Goal: Task Accomplishment & Management: Complete application form

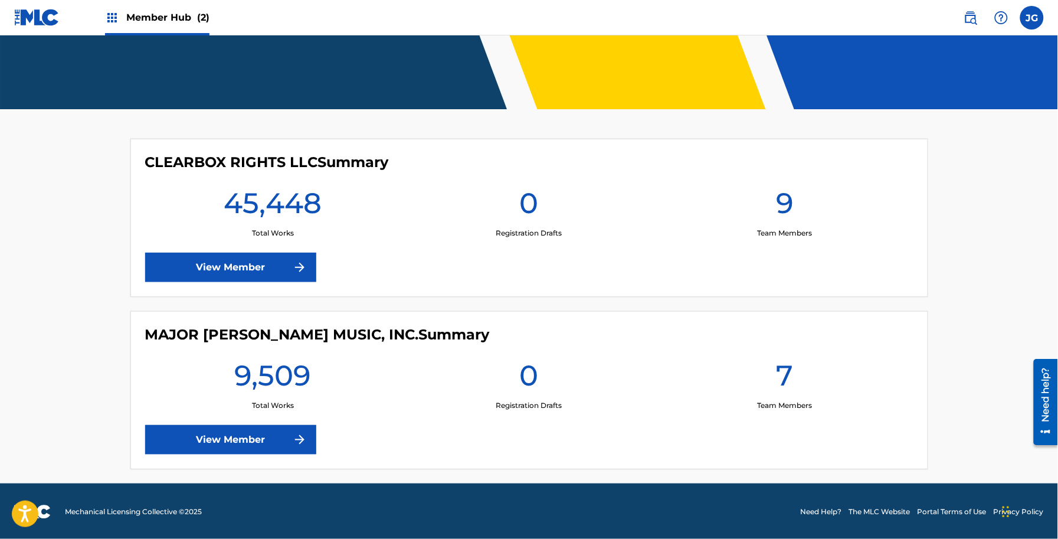
click at [273, 285] on div "CLEARBOX RIGHTS LLC Summary 45,448 Total Works 0 Registration Drafts 9 Team Mem…" at bounding box center [529, 218] width 798 height 158
click at [260, 264] on link "View Member" at bounding box center [230, 268] width 171 height 30
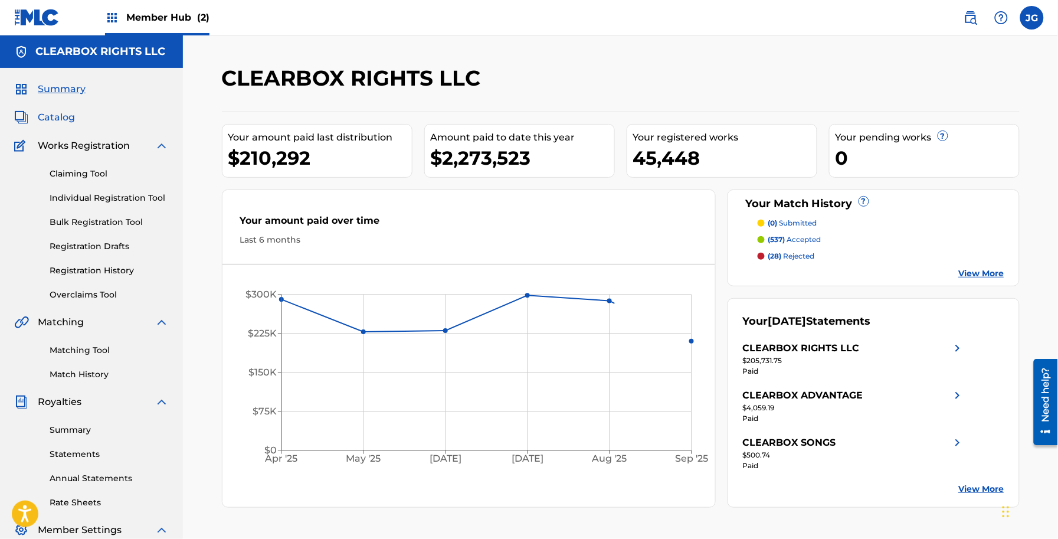
click at [68, 112] on span "Catalog" at bounding box center [56, 117] width 37 height 14
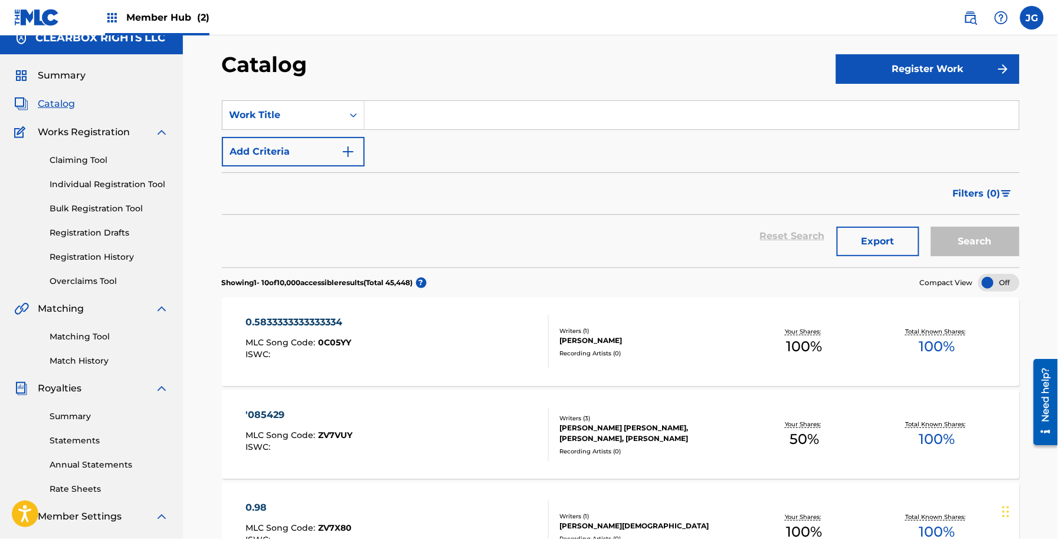
scroll to position [18, 0]
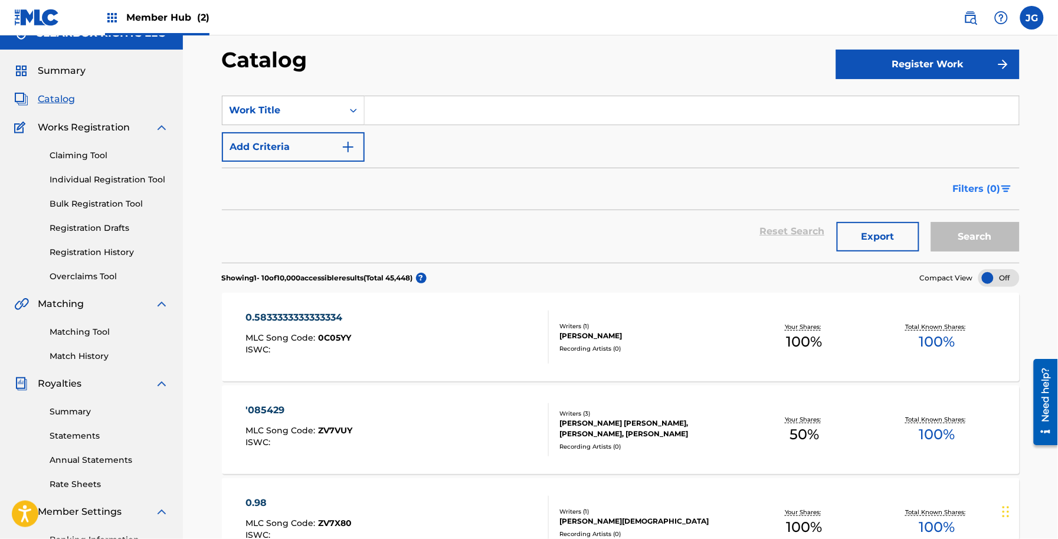
click at [981, 185] on span "Filters ( 0 )" at bounding box center [977, 189] width 48 height 14
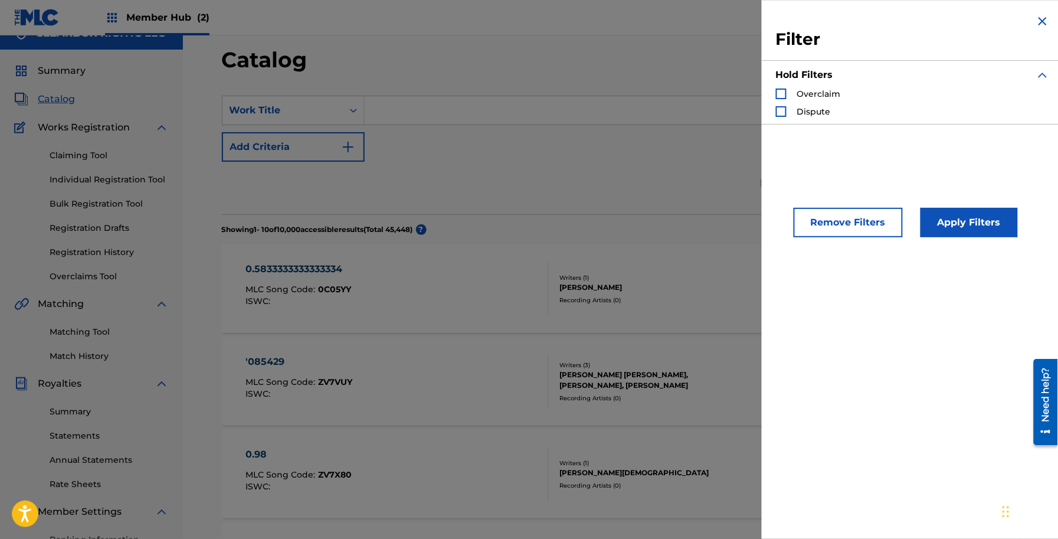
click at [1043, 74] on img "Search Form" at bounding box center [1043, 75] width 14 height 14
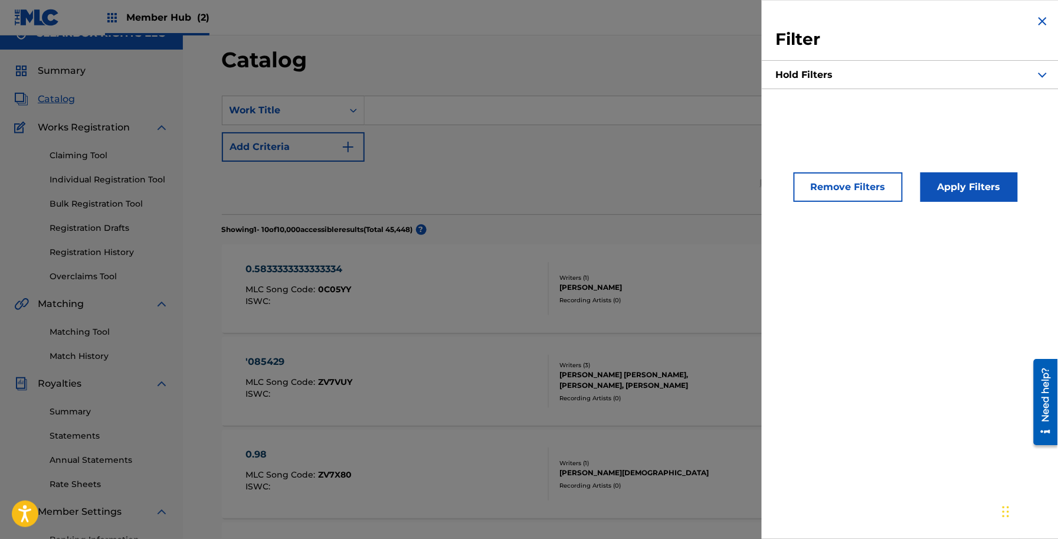
click at [1036, 21] on img "Search Form" at bounding box center [1043, 21] width 14 height 14
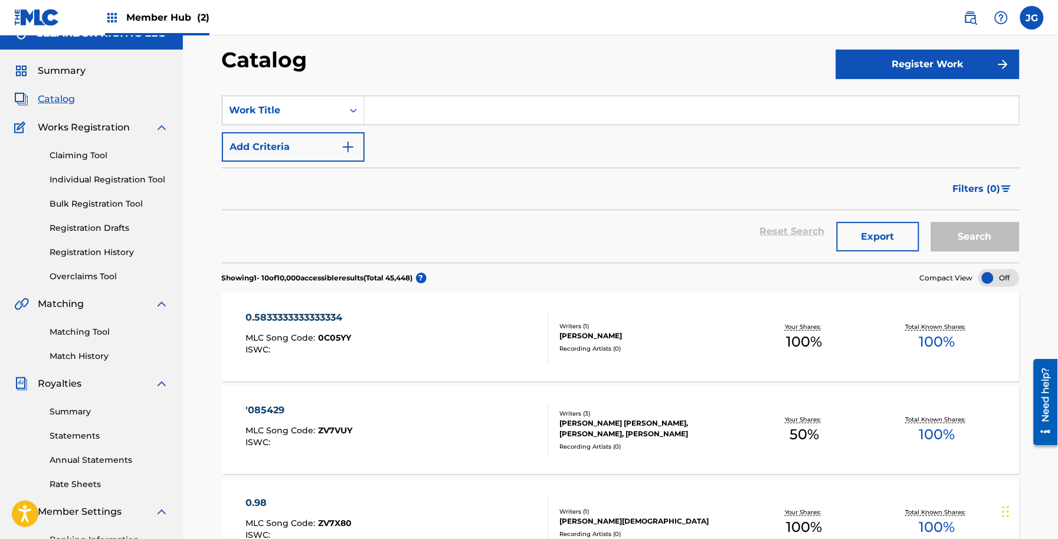
click at [414, 126] on div "SearchWithCriteriaeabfe64b-0c4a-4260-9d9c-eb8d13a79b77 Work Title Add Criteria" at bounding box center [621, 129] width 798 height 66
click at [414, 115] on input "Search Form" at bounding box center [692, 110] width 655 height 28
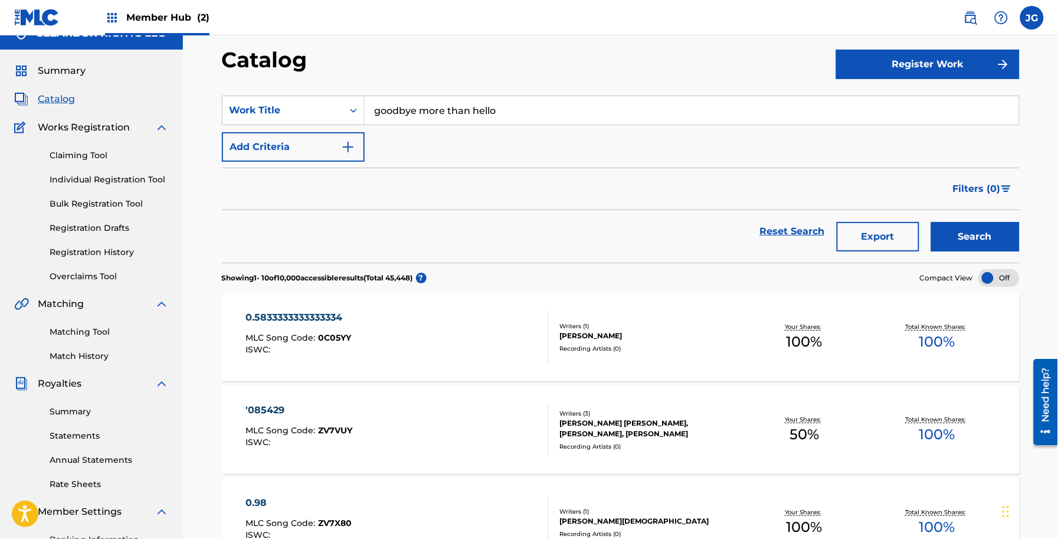
type input "goodbye more than hello"
click at [931, 222] on button "Search" at bounding box center [975, 237] width 89 height 30
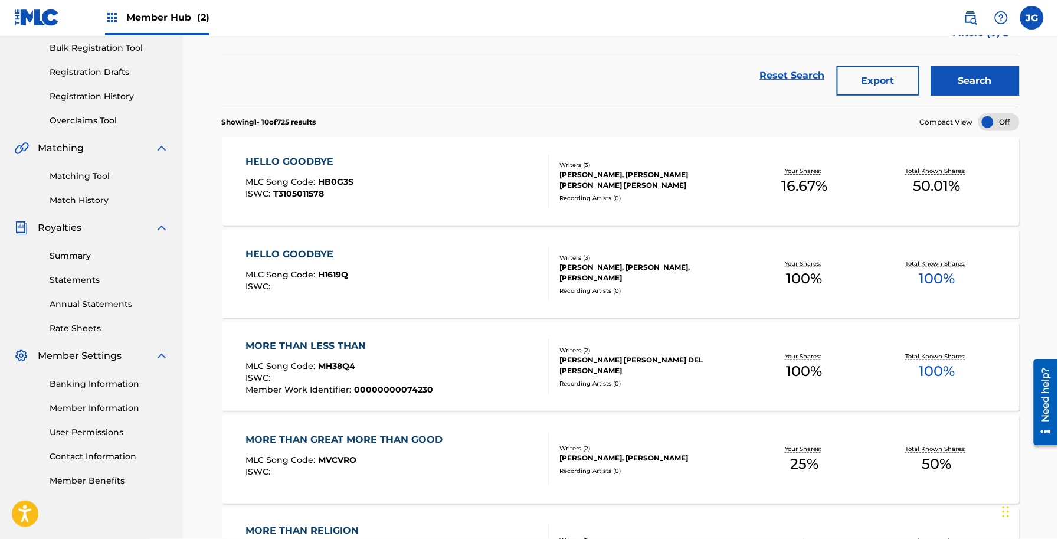
scroll to position [0, 0]
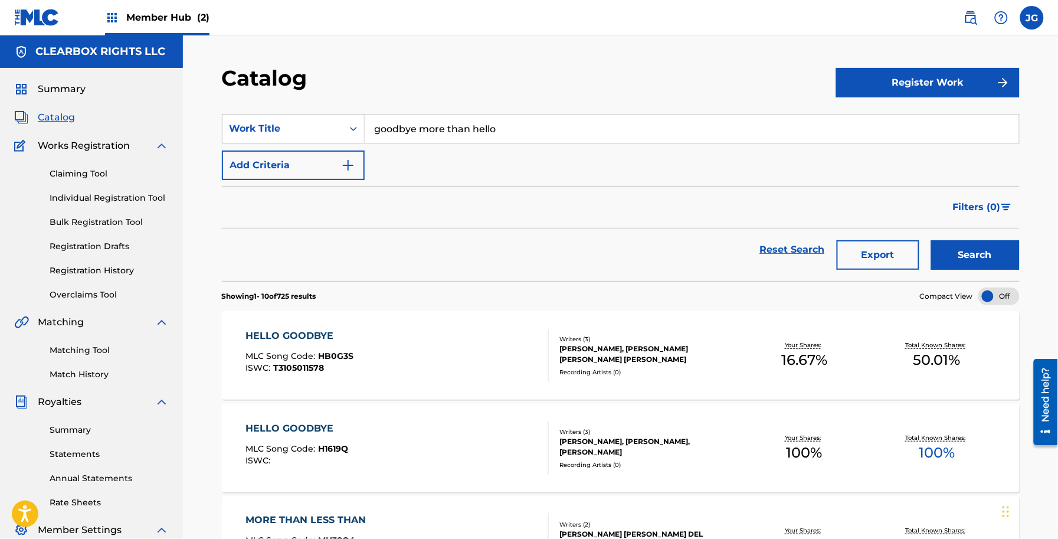
drag, startPoint x: 524, startPoint y: 125, endPoint x: 293, endPoint y: 100, distance: 232.1
click at [293, 100] on section "SearchWithCriteriaeabfe64b-0c4a-4260-9d9c-eb8d13a79b77 Work Title goodbye more …" at bounding box center [621, 190] width 798 height 181
click at [972, 18] on img at bounding box center [971, 18] width 14 height 14
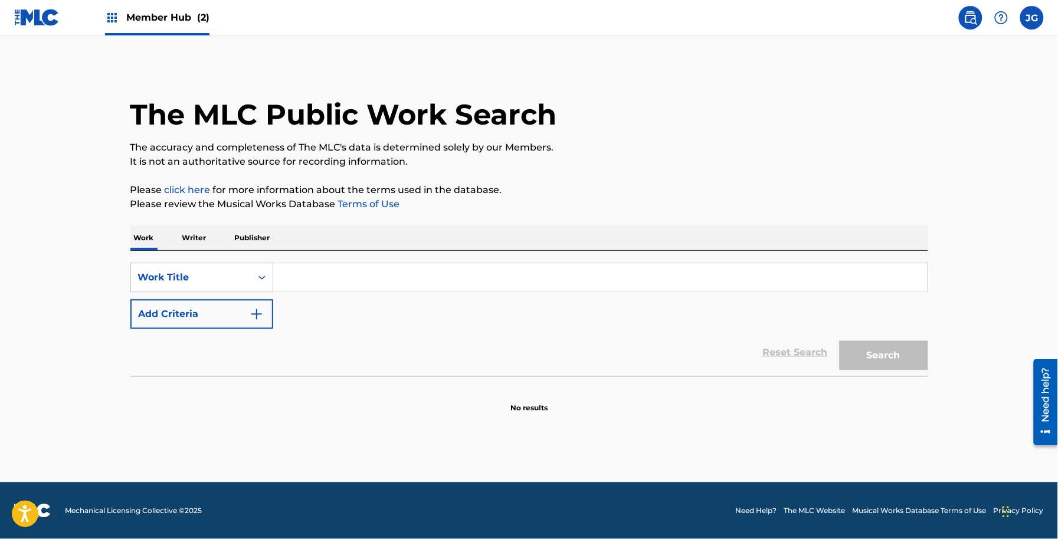
click at [300, 273] on input "Search Form" at bounding box center [600, 277] width 655 height 28
paste input "goodbye more than hello"
type input "goodbye more than hello"
click at [840, 341] on button "Search" at bounding box center [884, 356] width 89 height 30
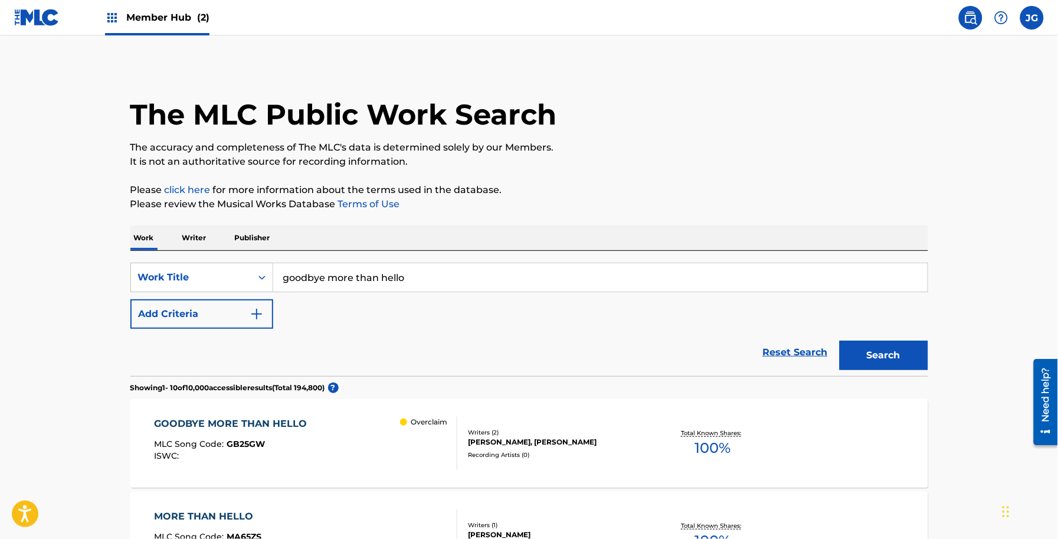
click at [346, 407] on div "GOODBYE MORE THAN HELLO MLC Song Code : GB25GW ISWC : Overclaim Writers ( 2 ) […" at bounding box center [529, 443] width 798 height 89
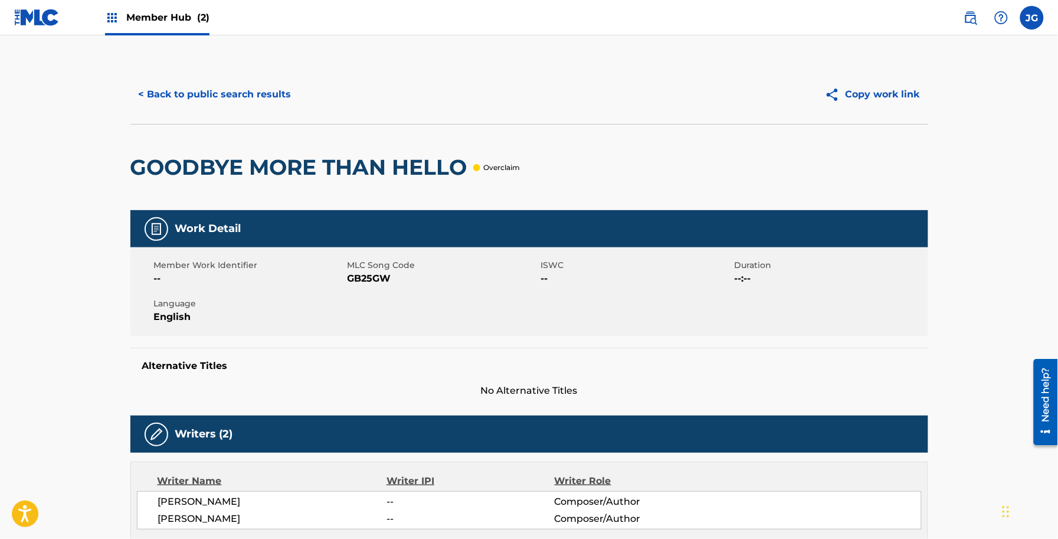
click at [34, 9] on img at bounding box center [36, 17] width 45 height 17
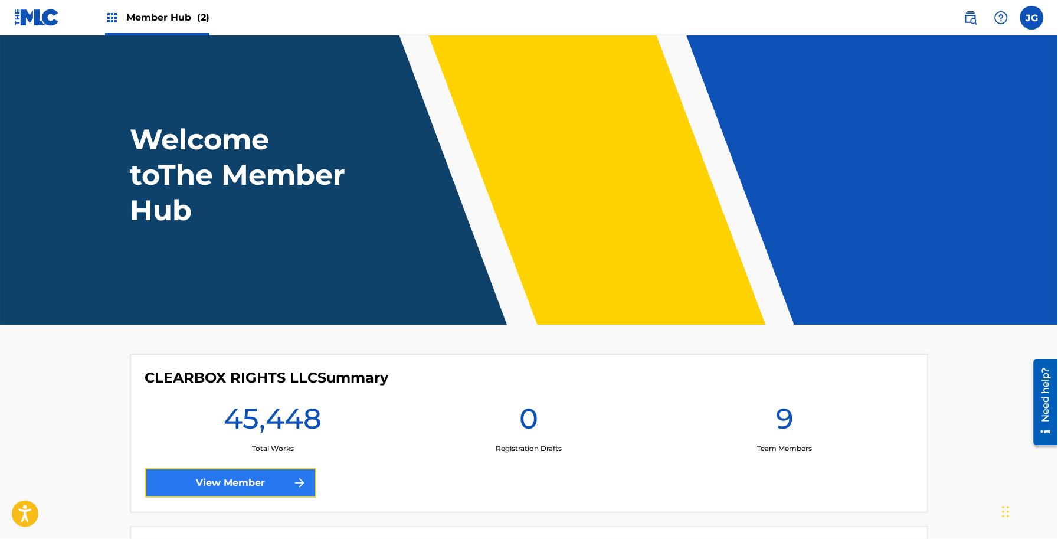
click at [239, 479] on link "View Member" at bounding box center [230, 483] width 171 height 30
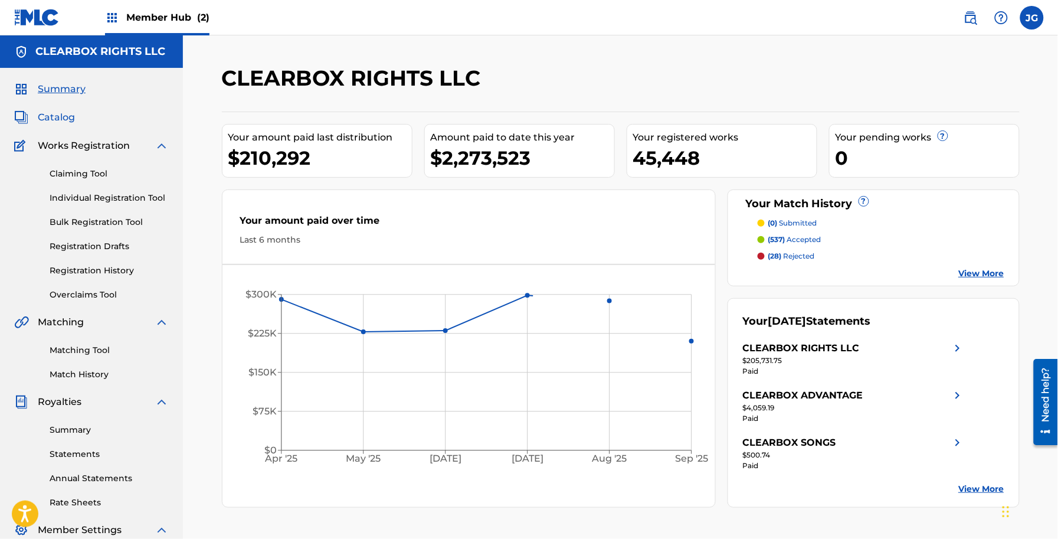
click at [74, 123] on span "Catalog" at bounding box center [56, 117] width 37 height 14
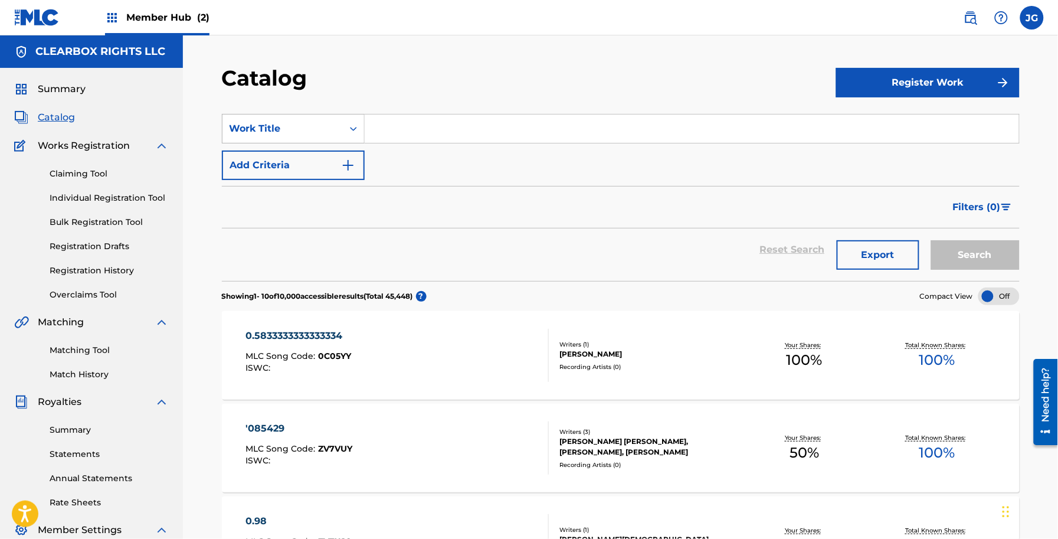
click at [310, 127] on div "Work Title" at bounding box center [283, 129] width 106 height 14
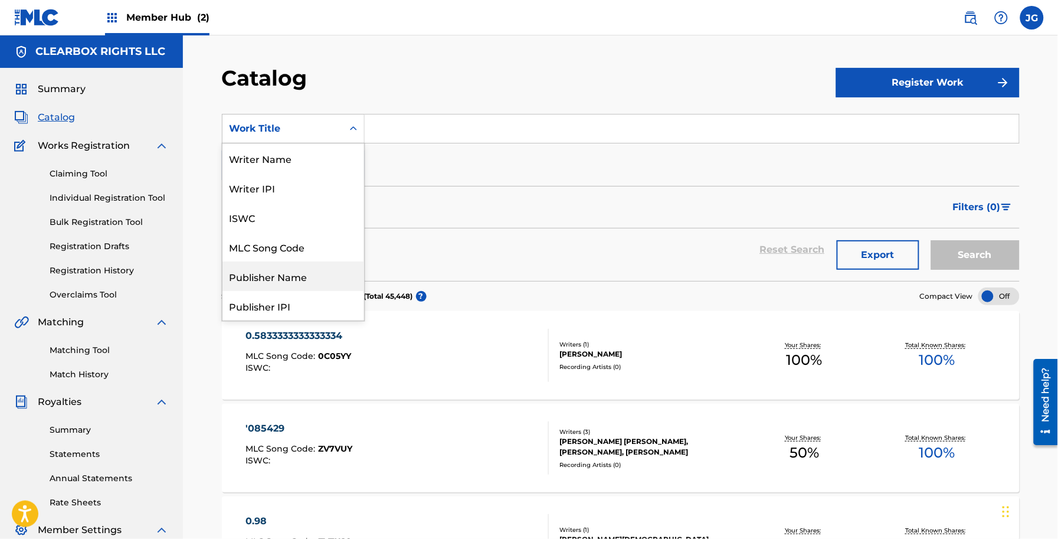
click at [299, 264] on div "Publisher Name" at bounding box center [294, 276] width 142 height 30
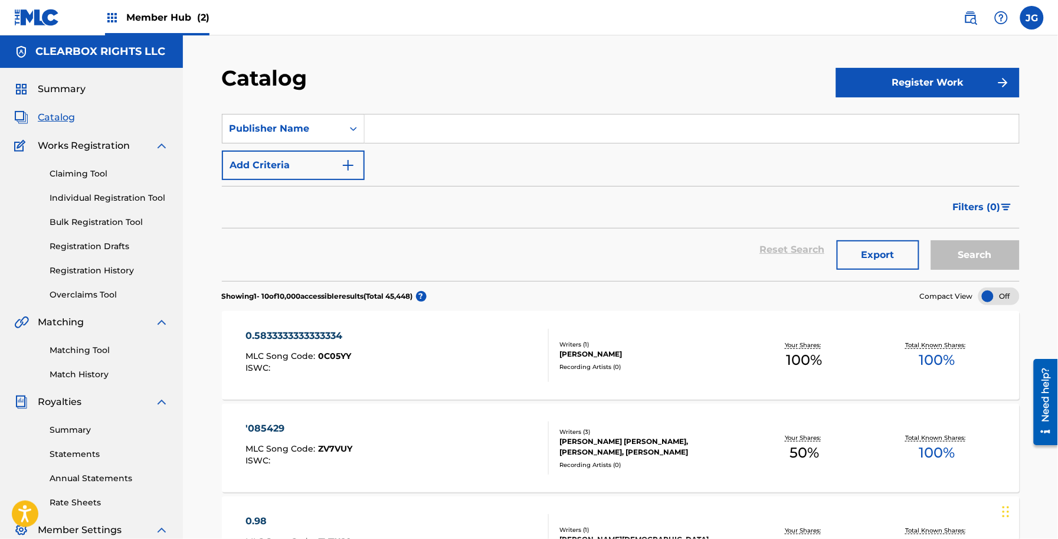
click at [411, 127] on input "Search Form" at bounding box center [692, 128] width 655 height 28
type input "[PERSON_NAME]"
click at [931, 240] on button "Search" at bounding box center [975, 255] width 89 height 30
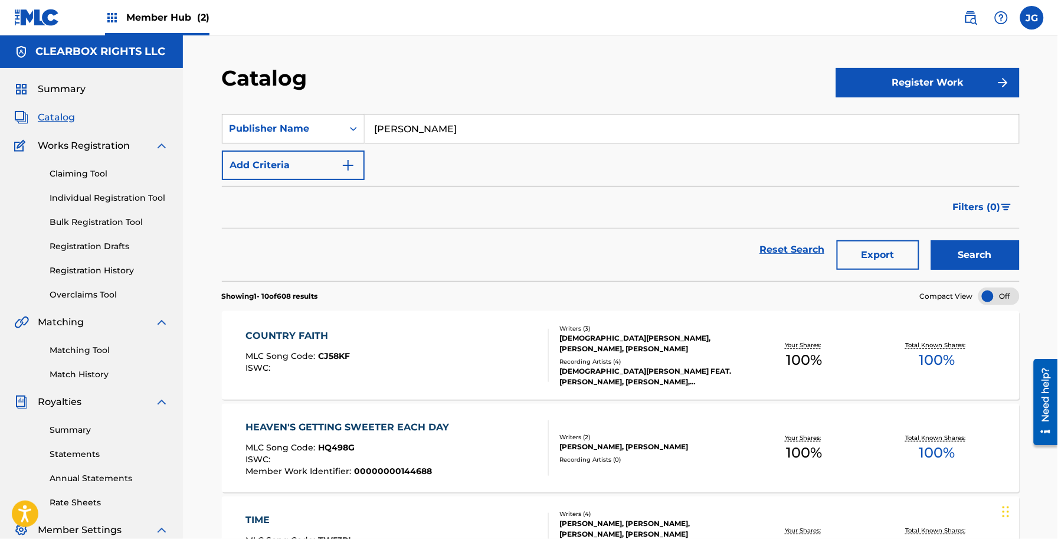
click at [419, 338] on div "COUNTRY FAITH MLC Song Code : CJ58KF ISWC :" at bounding box center [397, 355] width 303 height 53
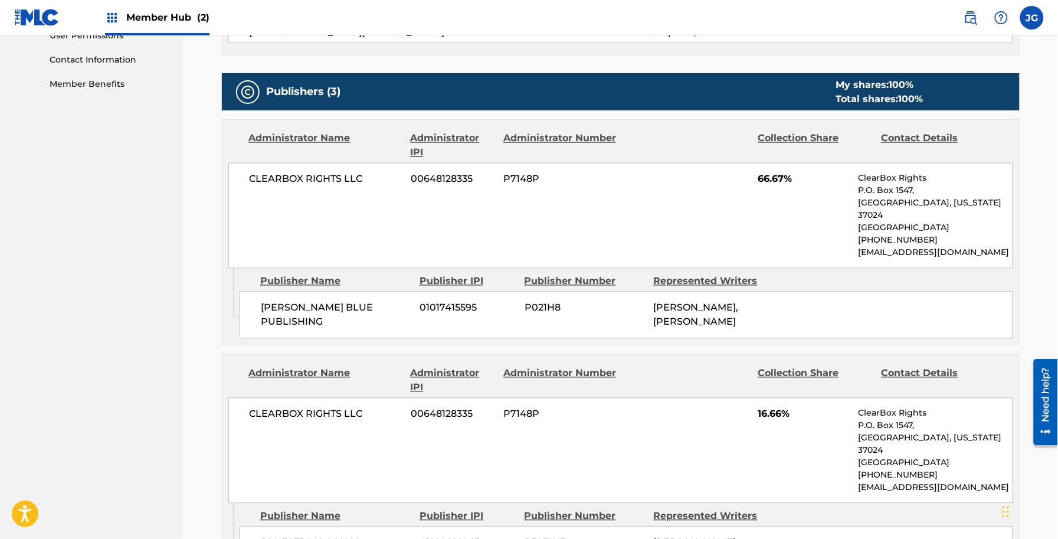
scroll to position [871, 0]
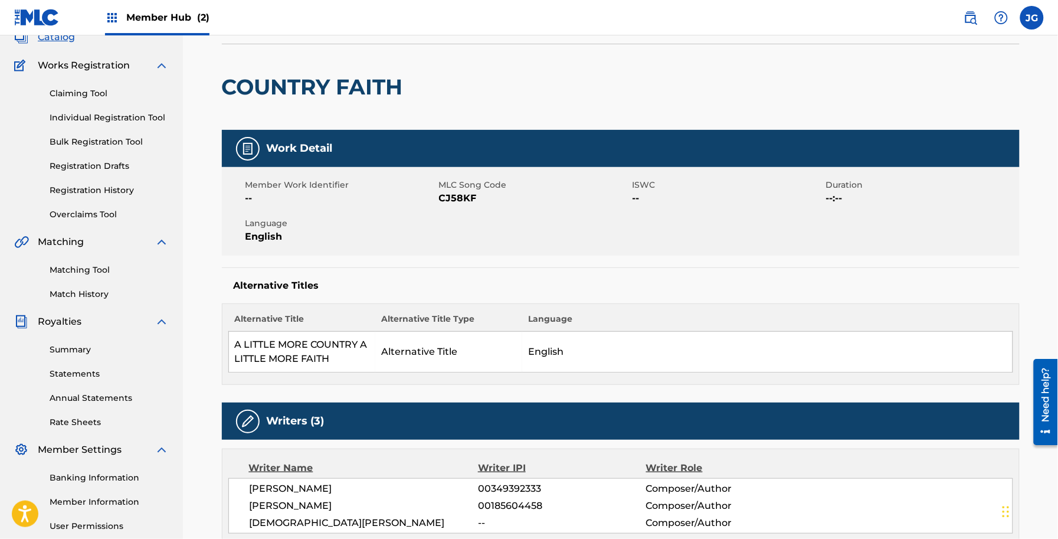
scroll to position [0, 0]
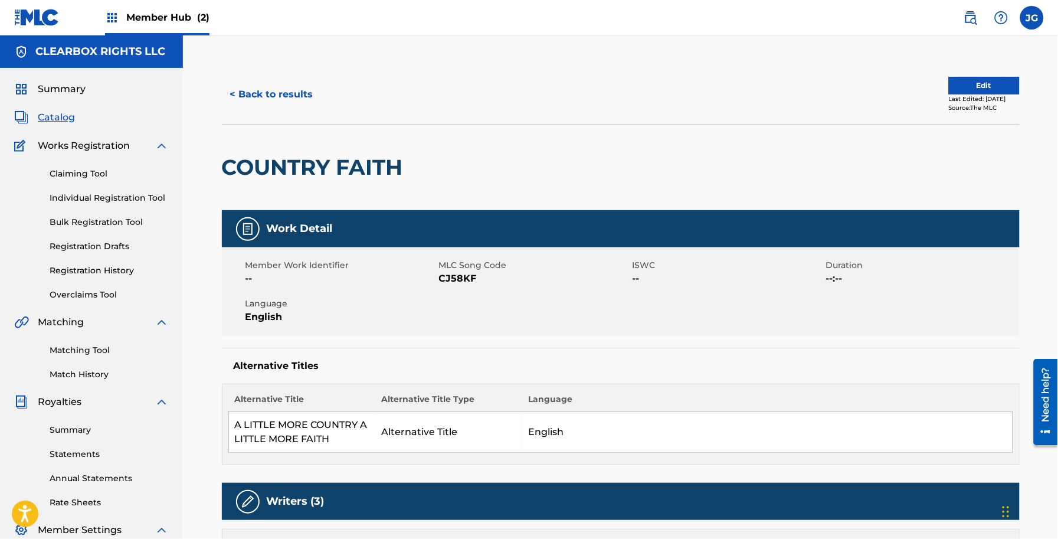
click at [367, 174] on h2 "COUNTRY FAITH" at bounding box center [315, 167] width 187 height 27
click at [975, 11] on img at bounding box center [971, 18] width 14 height 14
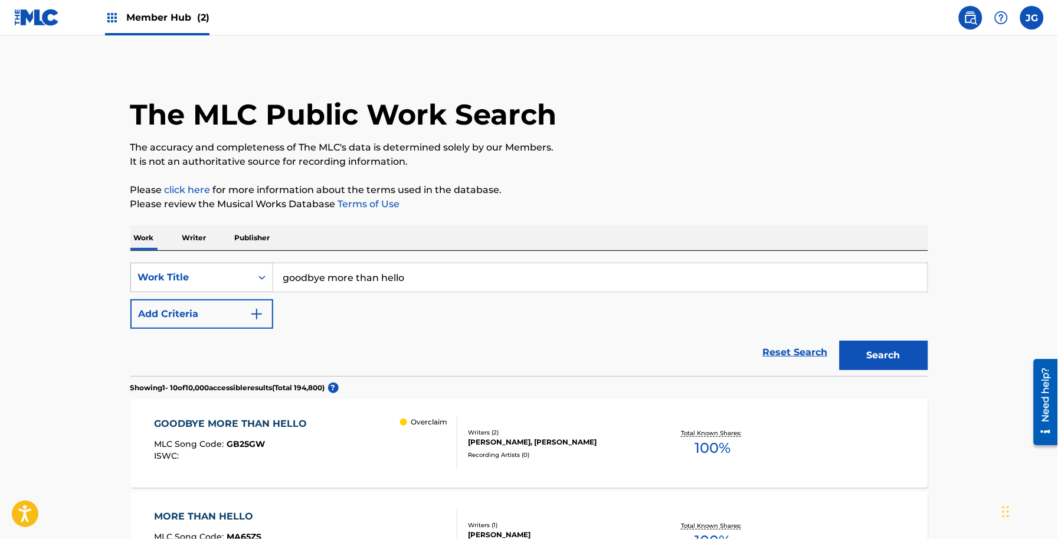
drag, startPoint x: 459, startPoint y: 275, endPoint x: 136, endPoint y: 275, distance: 322.8
click at [136, 275] on div "SearchWithCriteriaa17187af-6b8d-48a5-9000-d26fb95ca5c3 Work Title goodbye more …" at bounding box center [529, 278] width 798 height 30
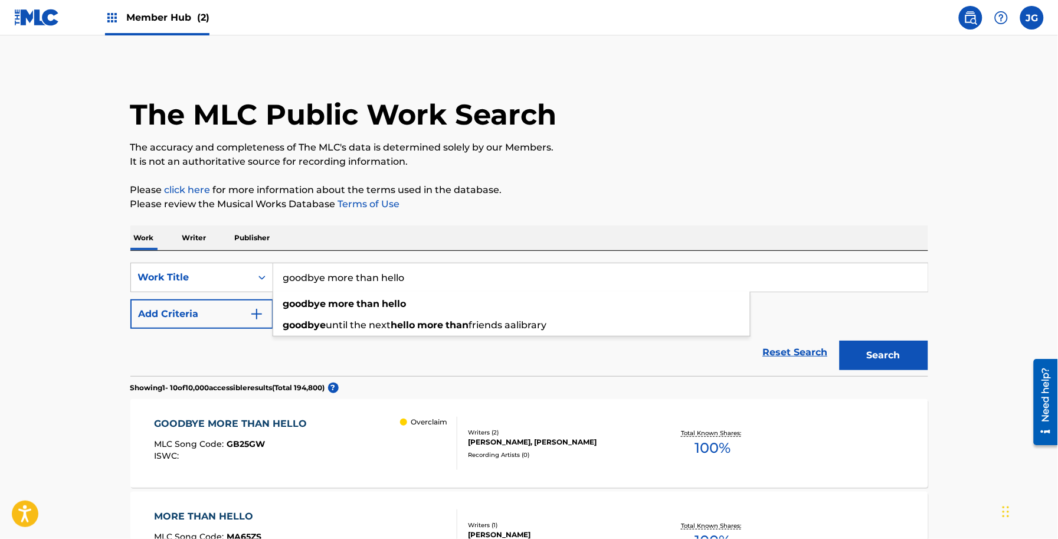
click at [353, 449] on div "GOODBYE MORE THAN HELLO MLC Song Code : GB25GW ISWC : Overclaim" at bounding box center [305, 443] width 303 height 53
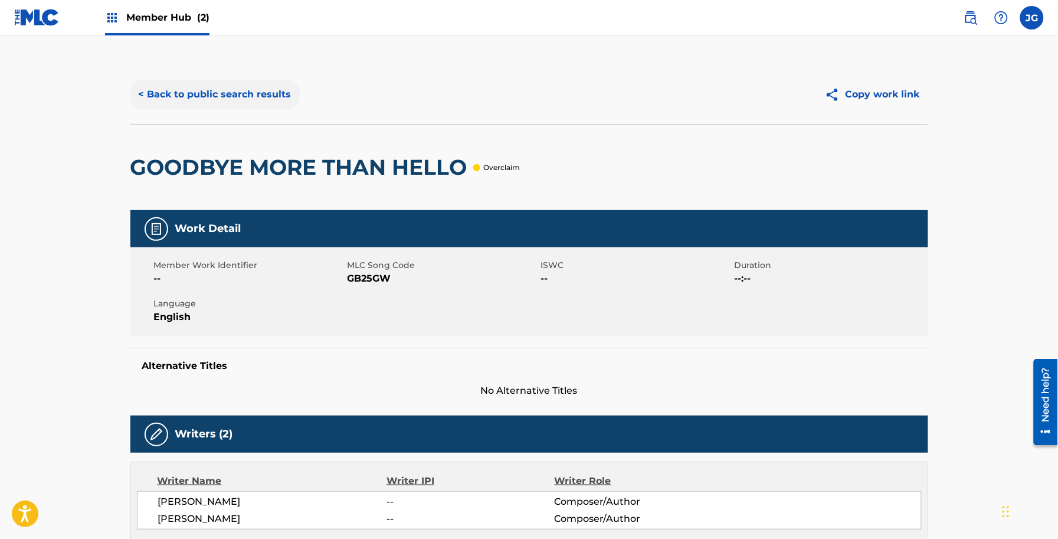
click at [222, 83] on button "< Back to public search results" at bounding box center [214, 95] width 169 height 30
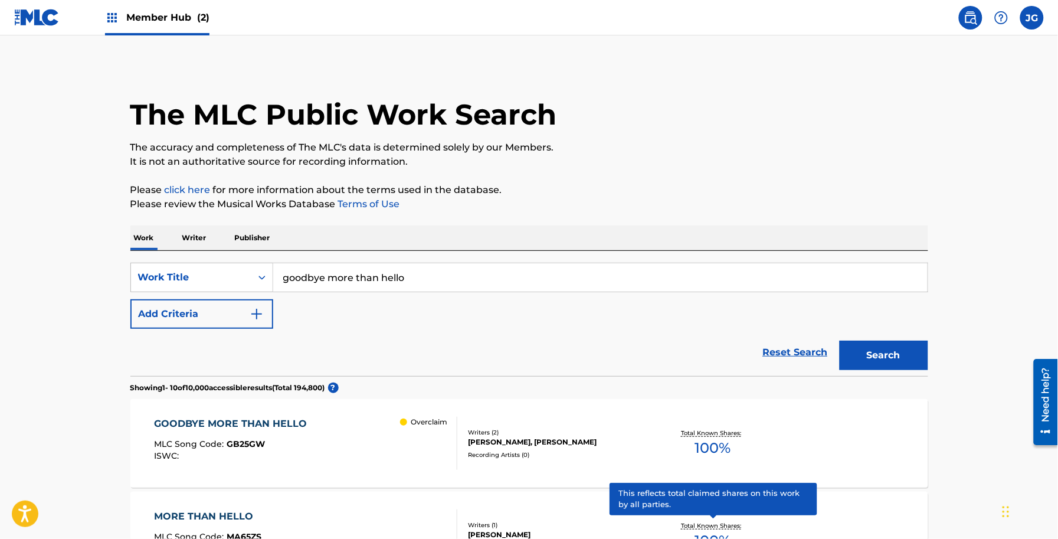
click at [559, 474] on div "GOODBYE MORE THAN HELLO MLC Song Code : GB25GW ISWC : Overclaim Writers ( 2 ) […" at bounding box center [529, 443] width 798 height 89
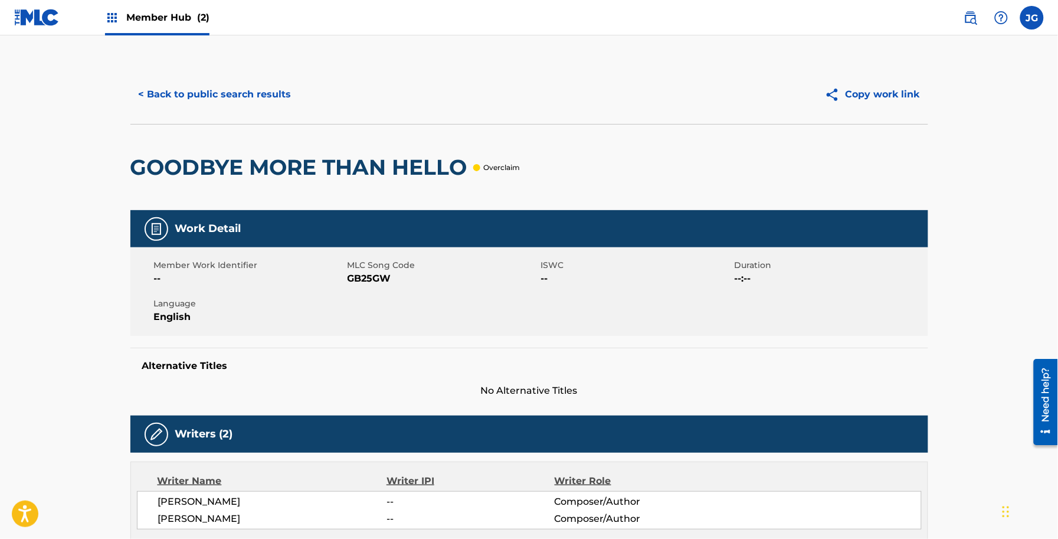
click at [18, 309] on main "< Back to public search results Copy work link GOODBYE MORE THAN HELLO Overclai…" at bounding box center [529, 502] width 1058 height 935
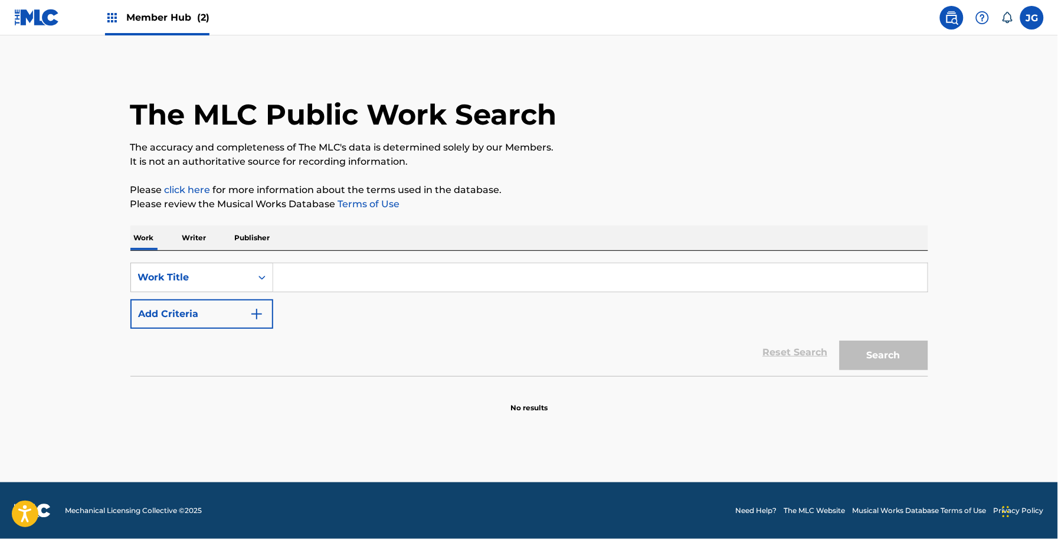
click at [315, 273] on input "Search Form" at bounding box center [600, 277] width 655 height 28
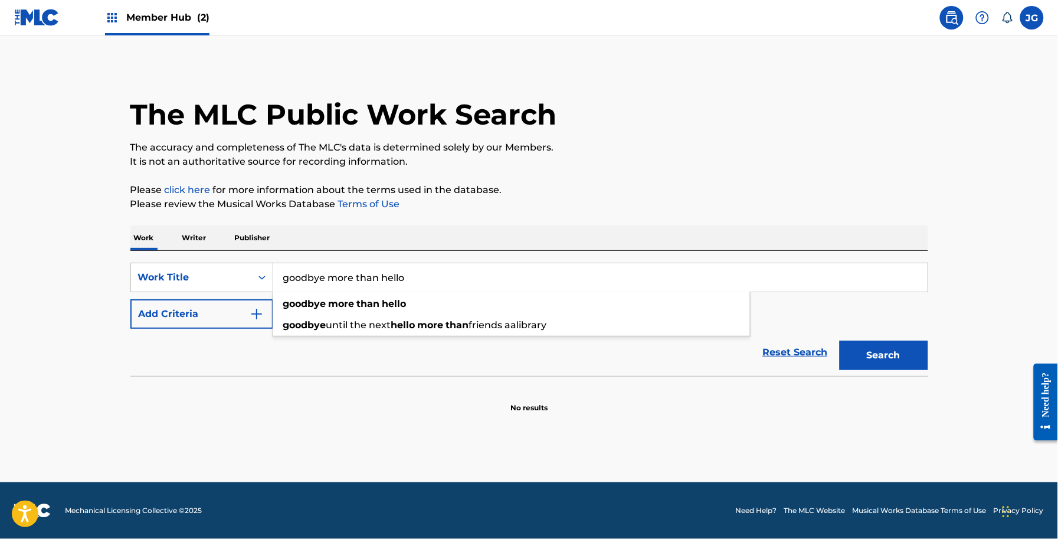
type input "goodbye more than hello"
click at [840, 341] on button "Search" at bounding box center [884, 356] width 89 height 30
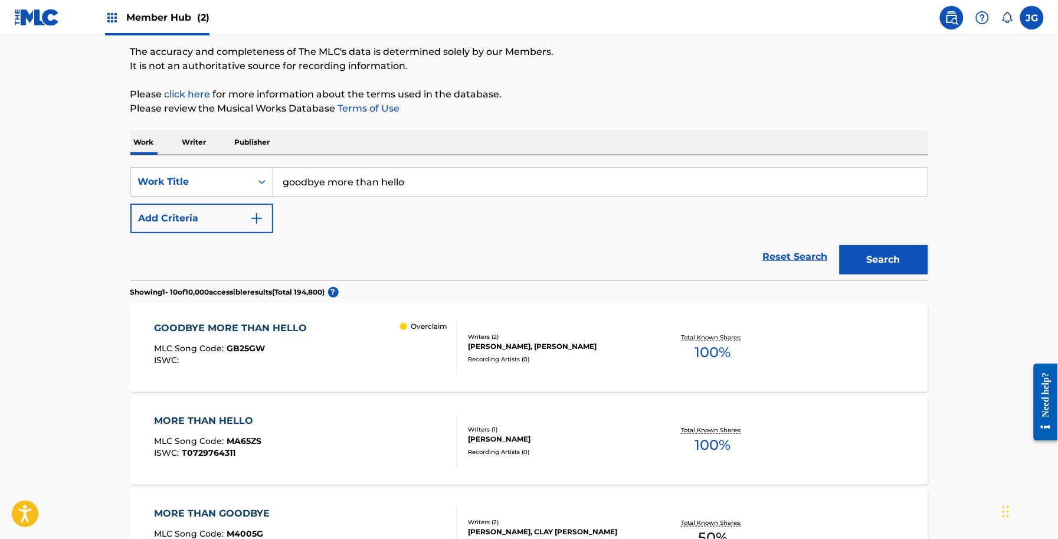
scroll to position [133, 0]
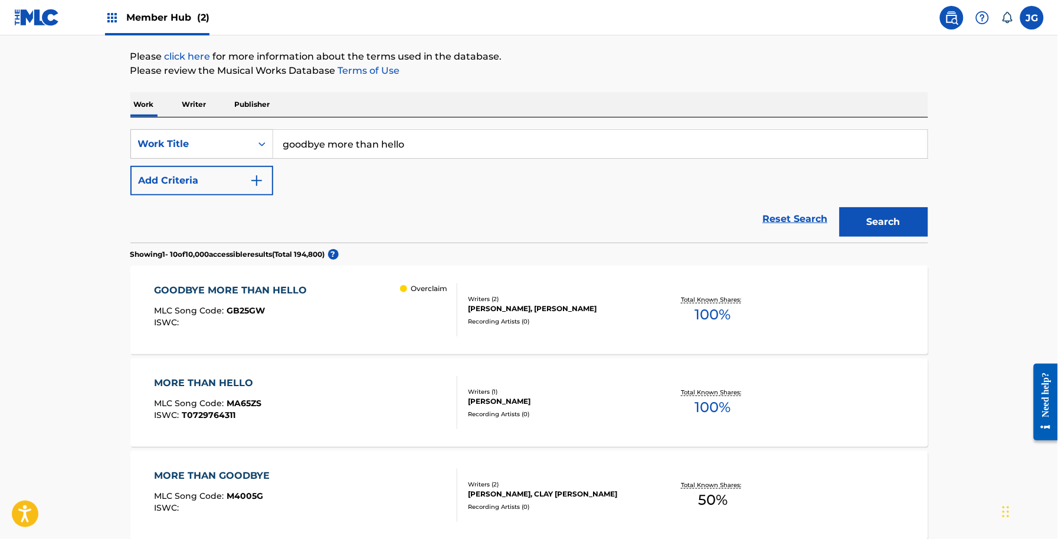
click at [529, 307] on div "[PERSON_NAME], [PERSON_NAME]" at bounding box center [558, 308] width 178 height 11
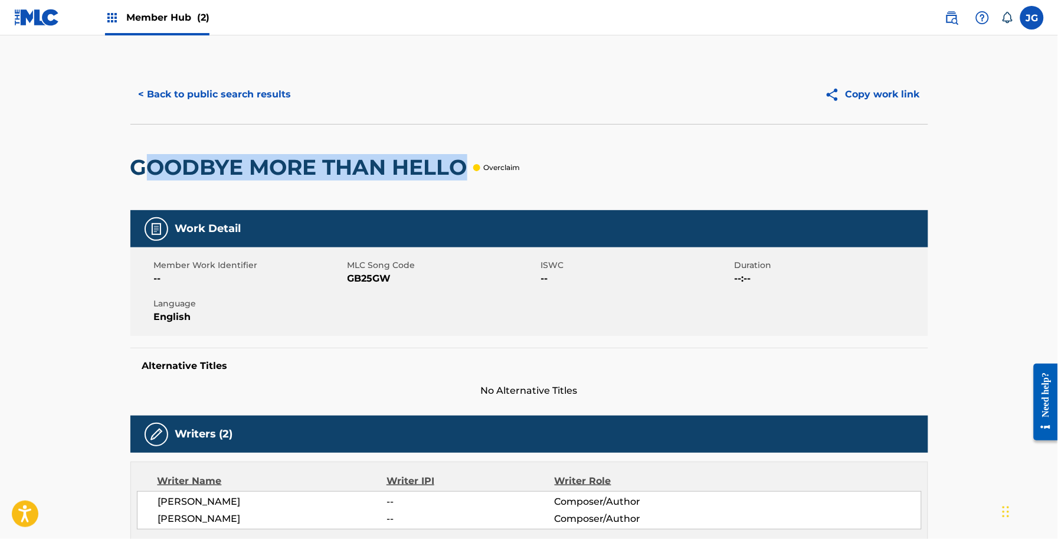
drag, startPoint x: 465, startPoint y: 173, endPoint x: 125, endPoint y: 169, distance: 340.0
click at [125, 169] on div "< Back to public search results Copy work link GOODBYE MORE THAN HELLO Overclai…" at bounding box center [529, 509] width 826 height 888
copy h2 "GOODBYE MORE THAN HELLO"
click at [34, 15] on img at bounding box center [36, 17] width 45 height 17
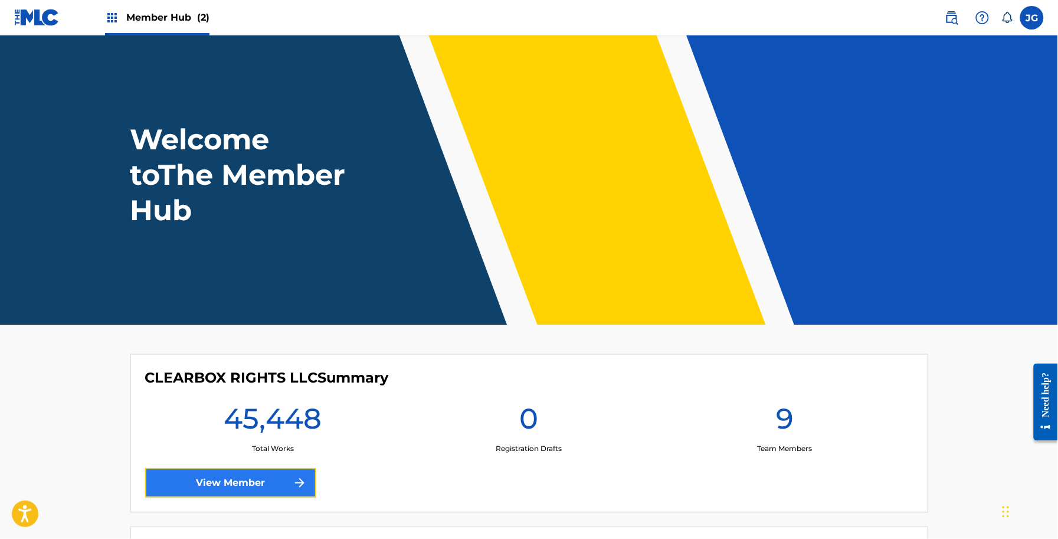
click at [243, 483] on link "View Member" at bounding box center [230, 483] width 171 height 30
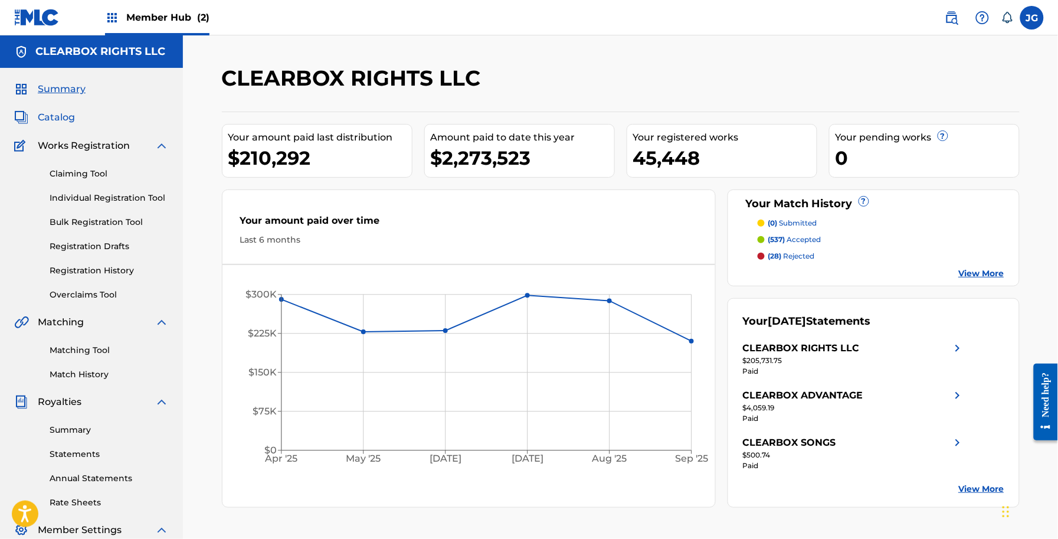
click at [41, 118] on span "Catalog" at bounding box center [56, 117] width 37 height 14
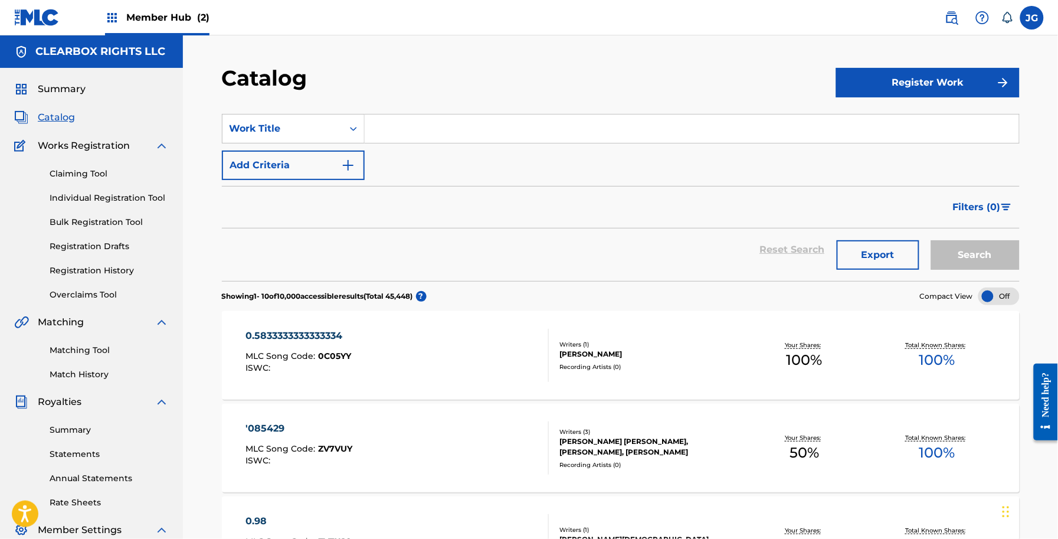
click at [947, 133] on input "Search Form" at bounding box center [692, 128] width 655 height 28
click at [856, 140] on input "Search Form" at bounding box center [692, 128] width 655 height 28
click at [1002, 170] on div "SearchWithCriteria6655494e-bc91-403d-9bf6-210fd07f09c1 Work Title Add Criteria" at bounding box center [621, 147] width 798 height 66
click at [948, 15] on img at bounding box center [952, 18] width 14 height 14
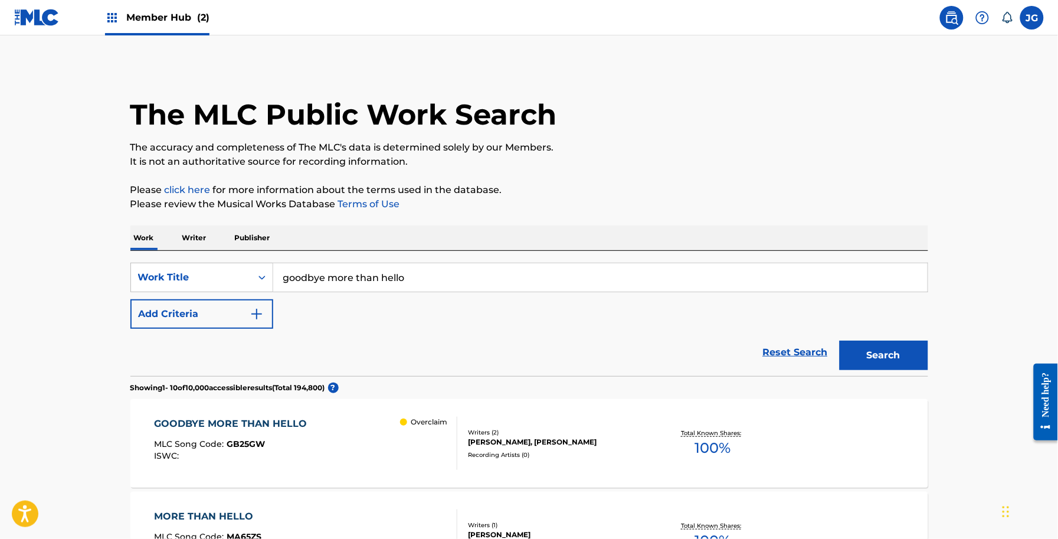
click at [328, 417] on div "GOODBYE MORE THAN HELLO MLC Song Code : GB25GW ISWC : Overclaim" at bounding box center [305, 443] width 303 height 53
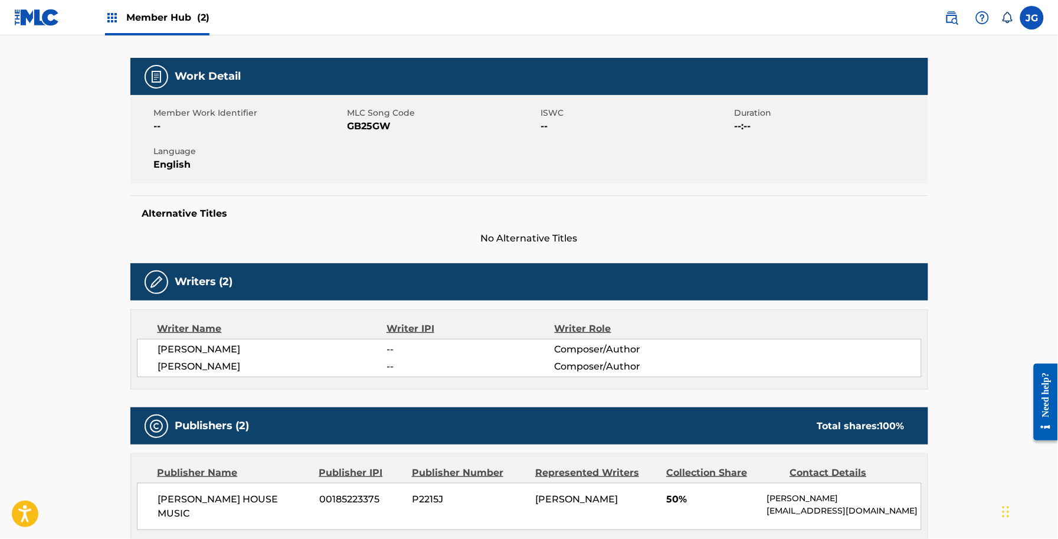
scroll to position [64, 0]
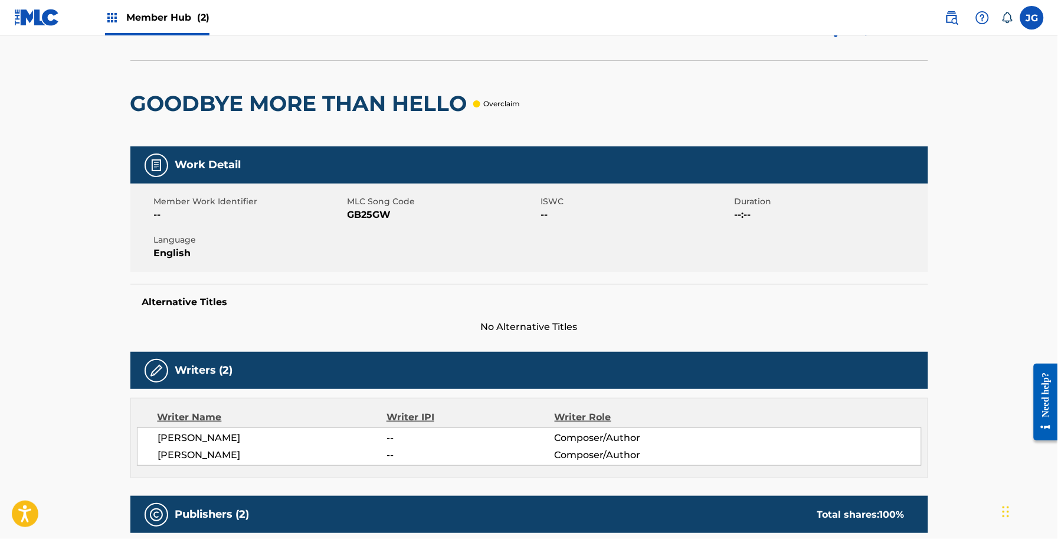
click at [369, 214] on span "GB25GW" at bounding box center [443, 215] width 191 height 14
copy span "GB25GW"
click at [32, 18] on img at bounding box center [36, 17] width 45 height 17
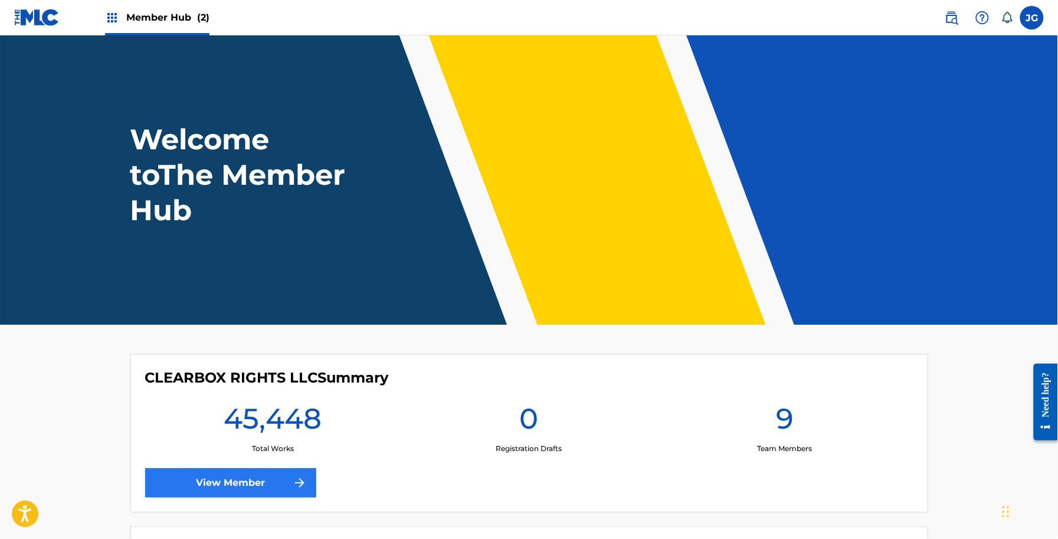
scroll to position [217, 0]
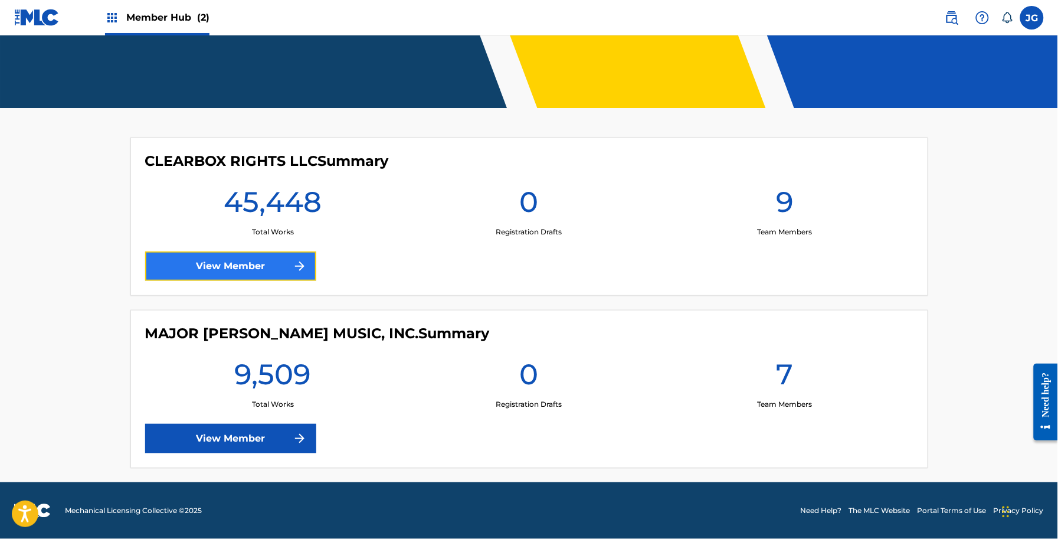
click at [256, 267] on link "View Member" at bounding box center [230, 266] width 171 height 30
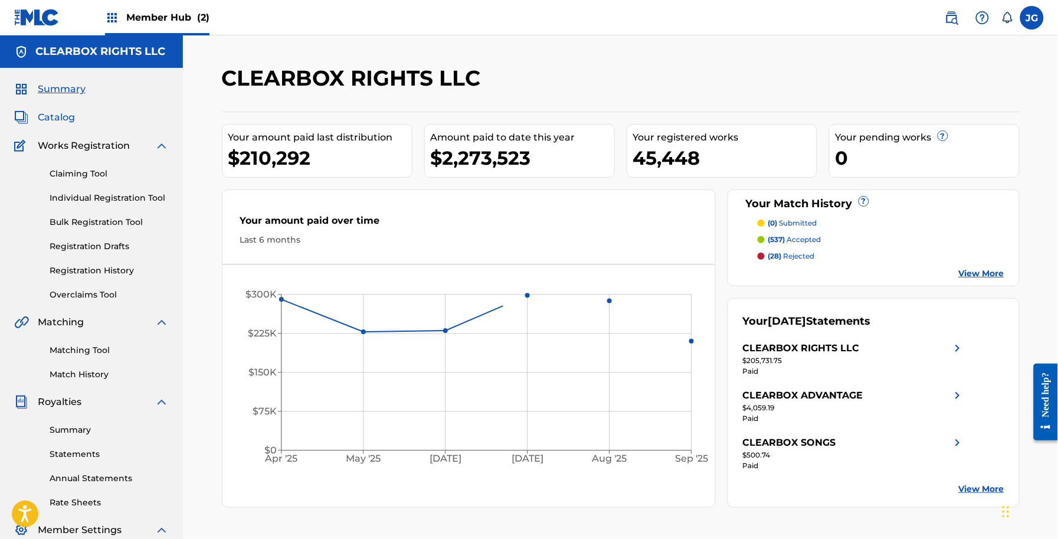
click at [67, 118] on span "Catalog" at bounding box center [56, 117] width 37 height 14
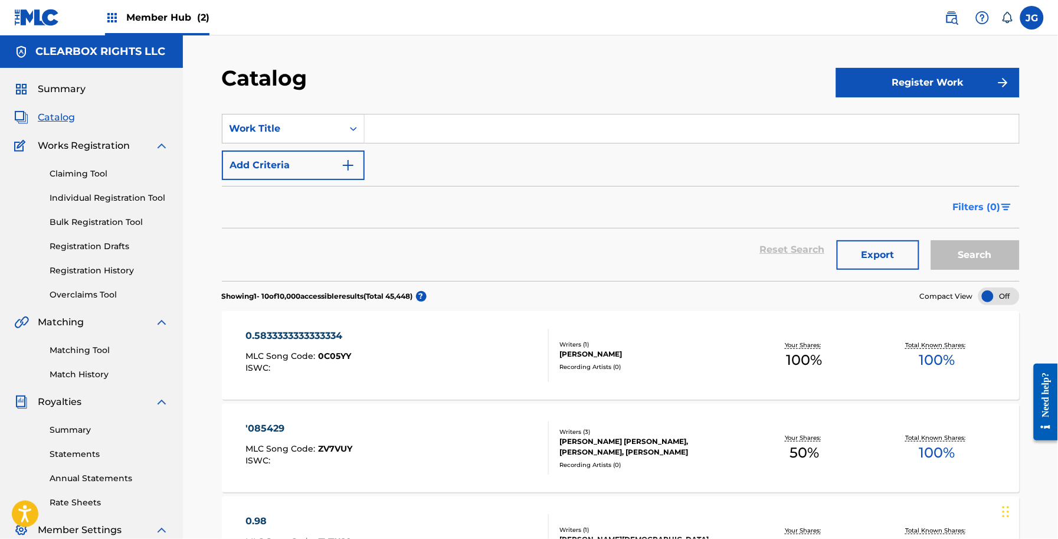
click at [987, 202] on span "Filters ( 0 )" at bounding box center [977, 207] width 48 height 14
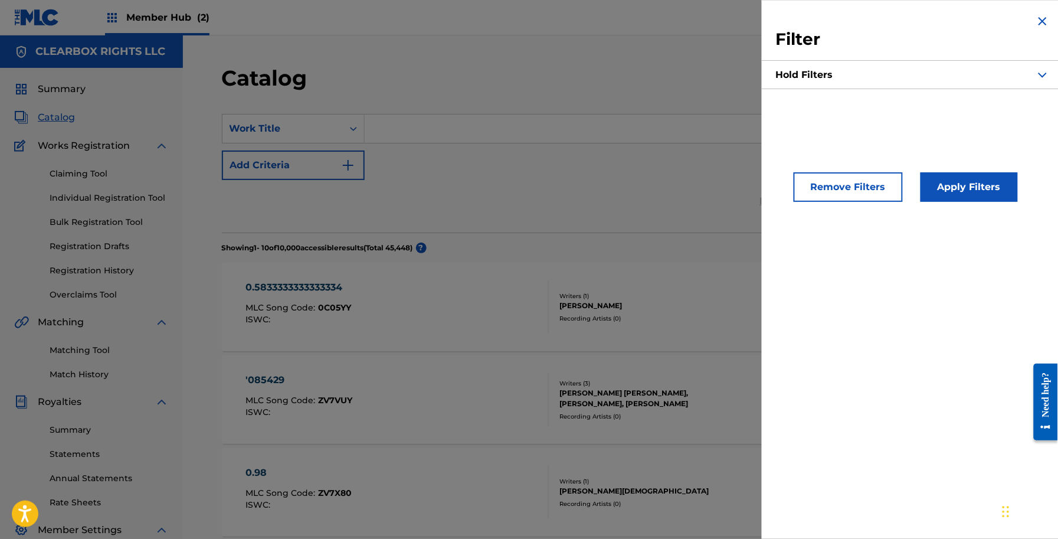
click at [883, 80] on div "Hold Filters" at bounding box center [913, 75] width 274 height 26
click at [869, 74] on div "Hold Filters" at bounding box center [913, 75] width 274 height 26
click at [1037, 78] on img "Search Form" at bounding box center [1043, 75] width 14 height 14
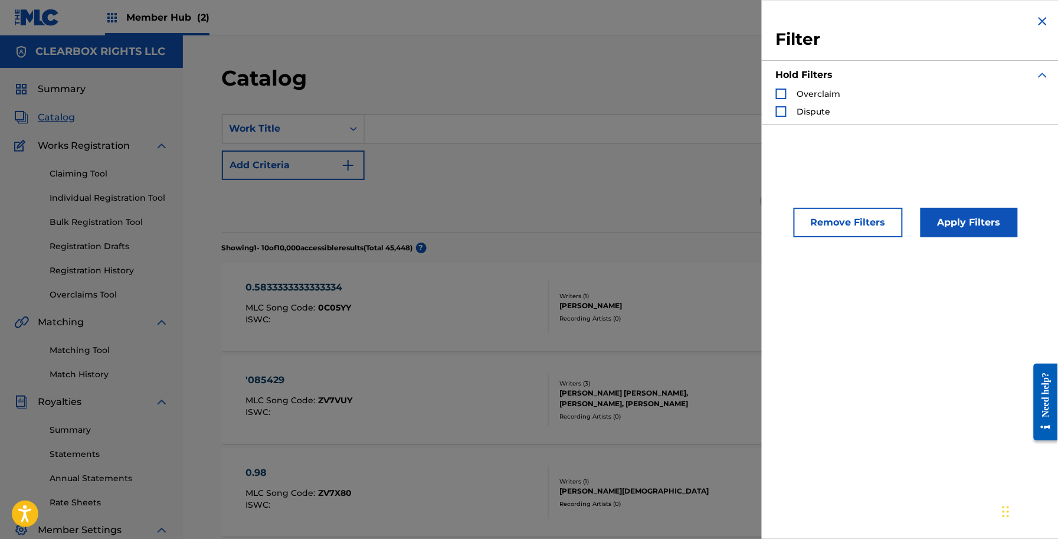
click at [830, 99] on span "Overclaim" at bounding box center [819, 94] width 44 height 11
click at [784, 92] on div "Search Form" at bounding box center [781, 94] width 11 height 11
click at [966, 238] on div "Remove Filters Apply Filters" at bounding box center [913, 213] width 302 height 78
click at [958, 228] on button "Apply Filters" at bounding box center [969, 223] width 97 height 30
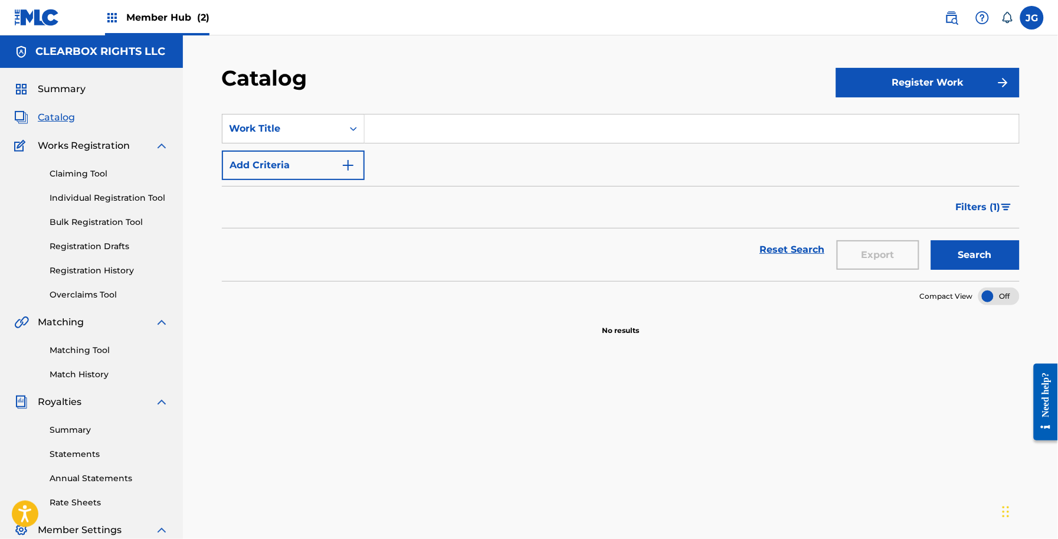
click at [55, 125] on div "Summary Catalog Works Registration Claiming Tool Individual Registration Tool B…" at bounding box center [91, 371] width 183 height 607
click at [66, 112] on span "Catalog" at bounding box center [56, 117] width 37 height 14
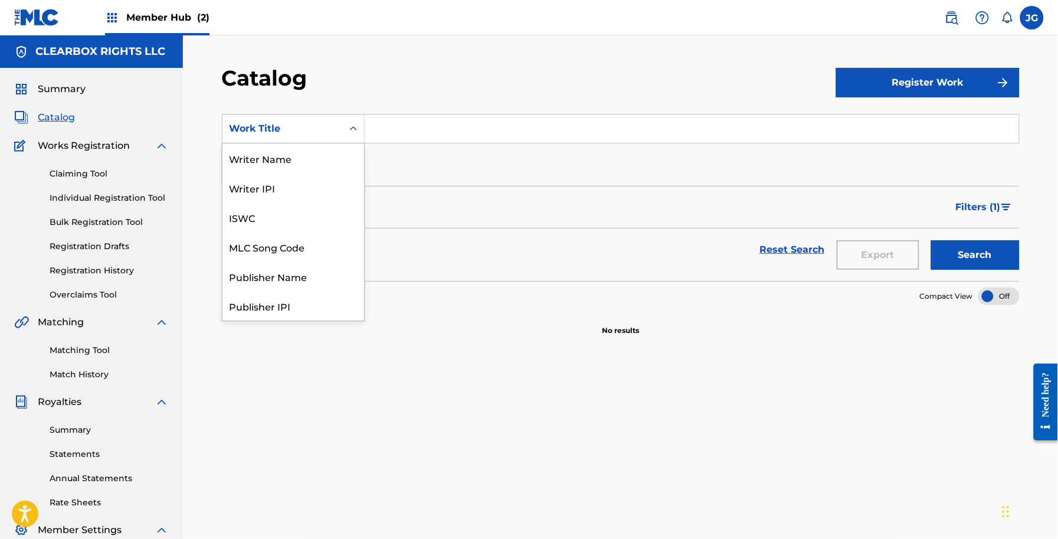
click at [322, 130] on div "Work Title" at bounding box center [283, 129] width 106 height 14
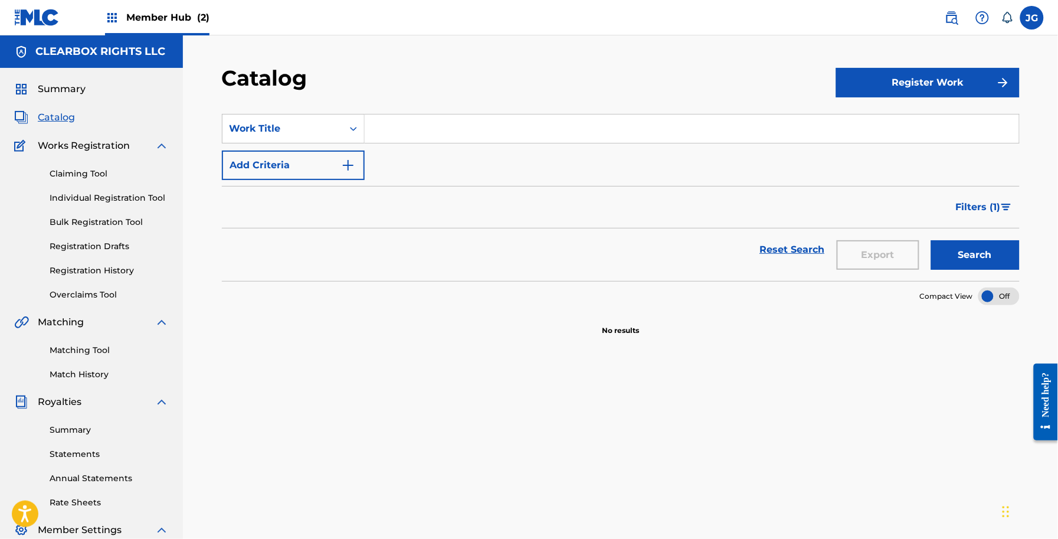
click at [395, 127] on input "Search Form" at bounding box center [692, 128] width 655 height 28
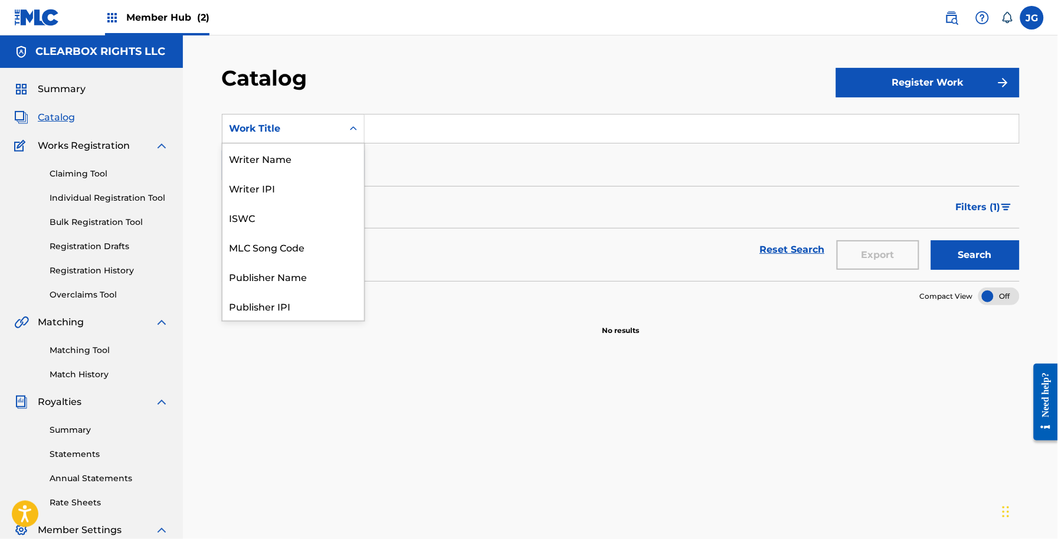
click at [317, 129] on div "Work Title" at bounding box center [283, 129] width 106 height 14
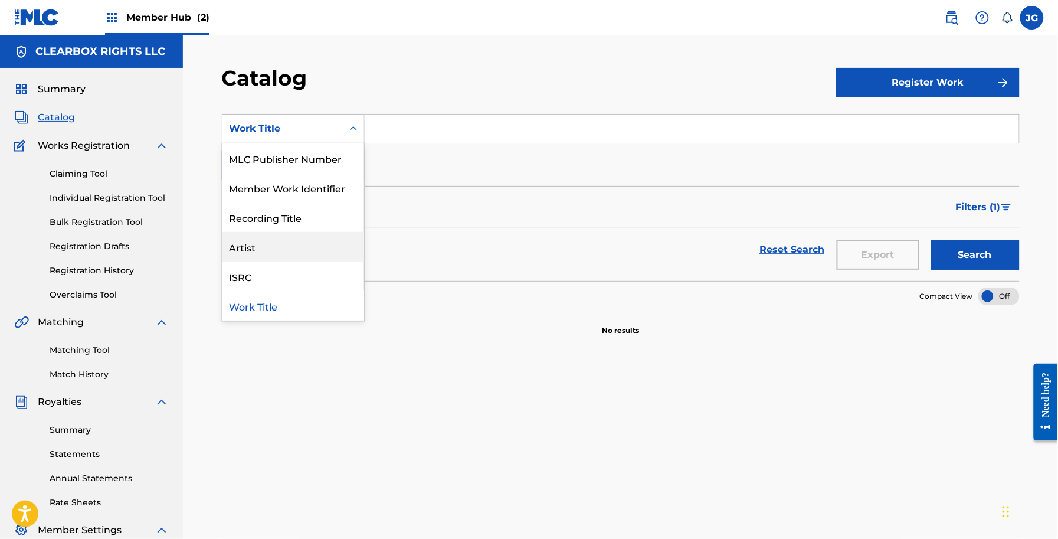
scroll to position [0, 0]
click at [299, 248] on div "MLC Song Code" at bounding box center [294, 247] width 142 height 30
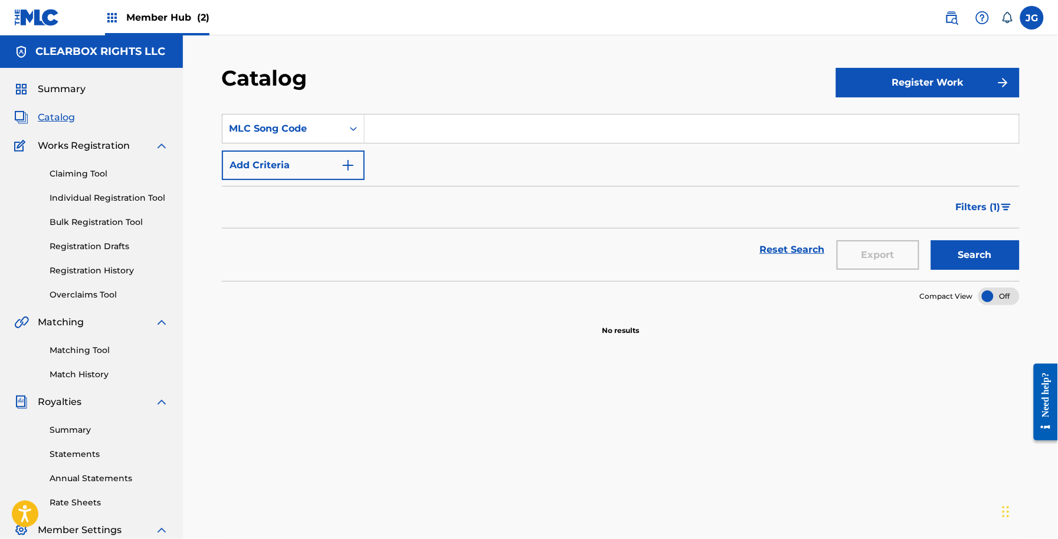
click at [405, 137] on input "Search Form" at bounding box center [692, 128] width 655 height 28
paste input "GB25GW"
click at [931, 240] on button "Search" at bounding box center [975, 255] width 89 height 30
click at [537, 483] on div "SearchWithCriteriaf29db16c-05fc-45e2-8d22-456662c2c5f4 MLC Song Code GB25GW Add…" at bounding box center [621, 405] width 798 height 610
drag, startPoint x: 453, startPoint y: 131, endPoint x: 260, endPoint y: 131, distance: 192.4
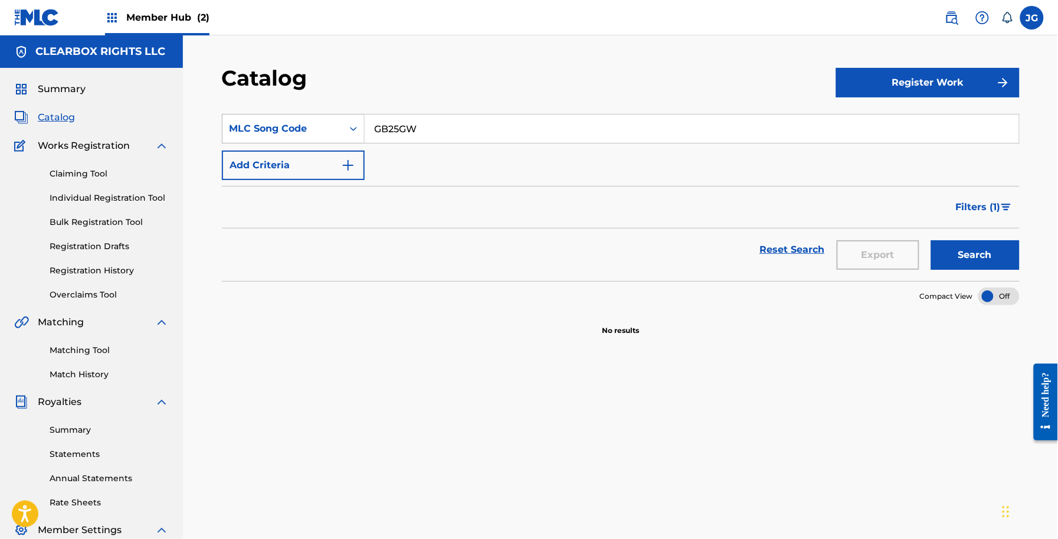
click at [260, 131] on div "SearchWithCriteriaf29db16c-05fc-45e2-8d22-456662c2c5f4 MLC Song Code GB25GW" at bounding box center [621, 129] width 798 height 30
paste input "BVD3BO"
type input "BVD3BO"
click at [931, 240] on button "Search" at bounding box center [975, 255] width 89 height 30
click at [954, 18] on img at bounding box center [952, 18] width 14 height 14
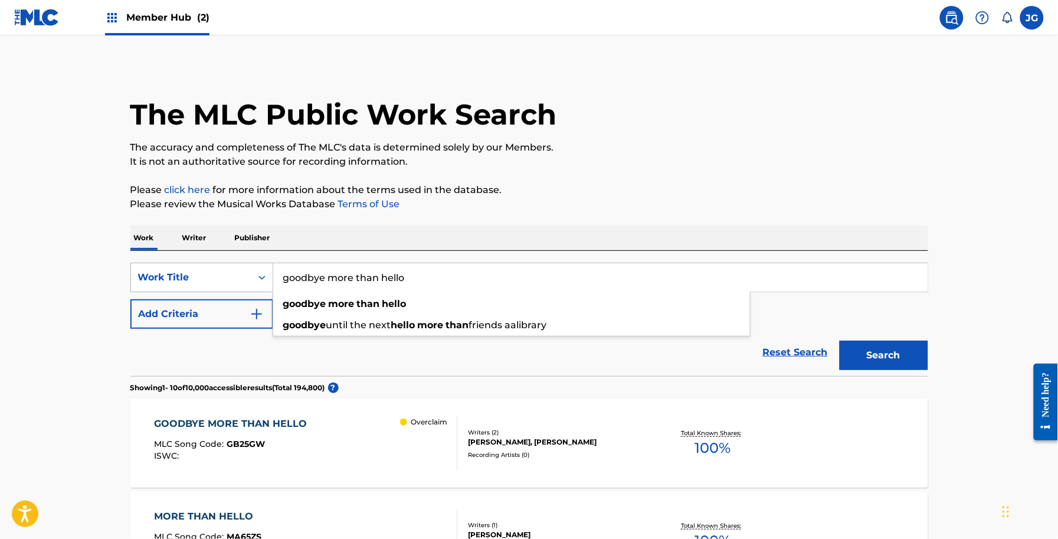
drag, startPoint x: 431, startPoint y: 266, endPoint x: 264, endPoint y: 264, distance: 167.0
click at [264, 264] on div "SearchWithCriteriaef31c418-796d-49c7-80ea-d81eac90184c Work Title goodbye more …" at bounding box center [529, 278] width 798 height 30
click at [224, 279] on div "Work Title" at bounding box center [191, 277] width 106 height 14
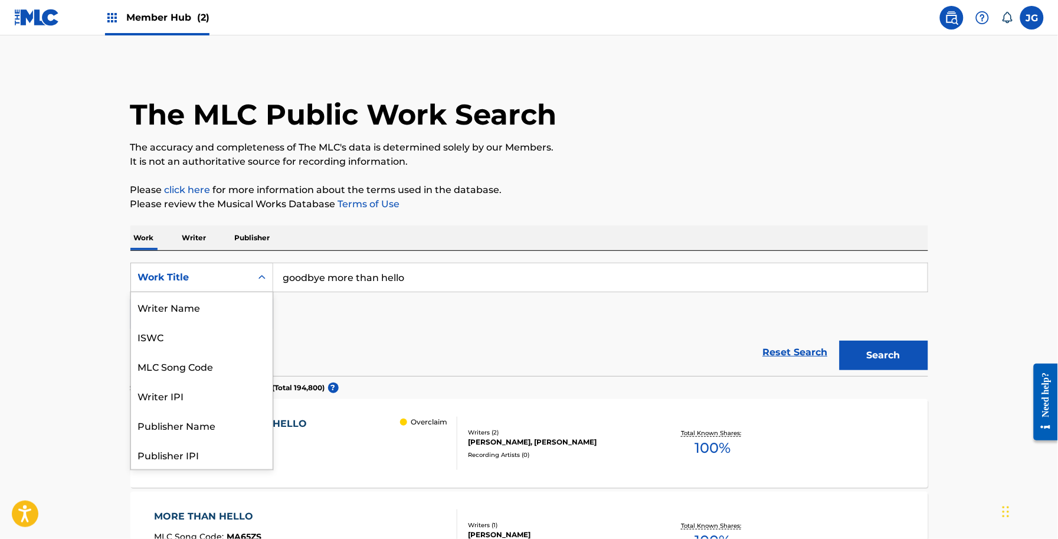
scroll to position [59, 0]
click at [228, 303] on div "MLC Song Code" at bounding box center [202, 307] width 142 height 30
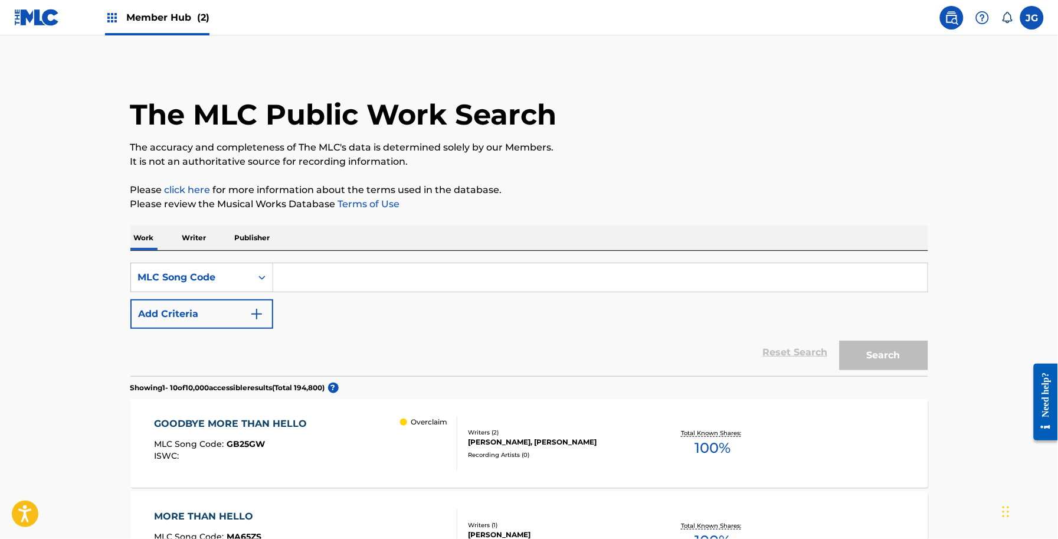
click at [460, 271] on input "Search Form" at bounding box center [600, 277] width 655 height 28
paste input "BVD3BO"
type input "BVD3BO"
click at [840, 341] on button "Search" at bounding box center [884, 356] width 89 height 30
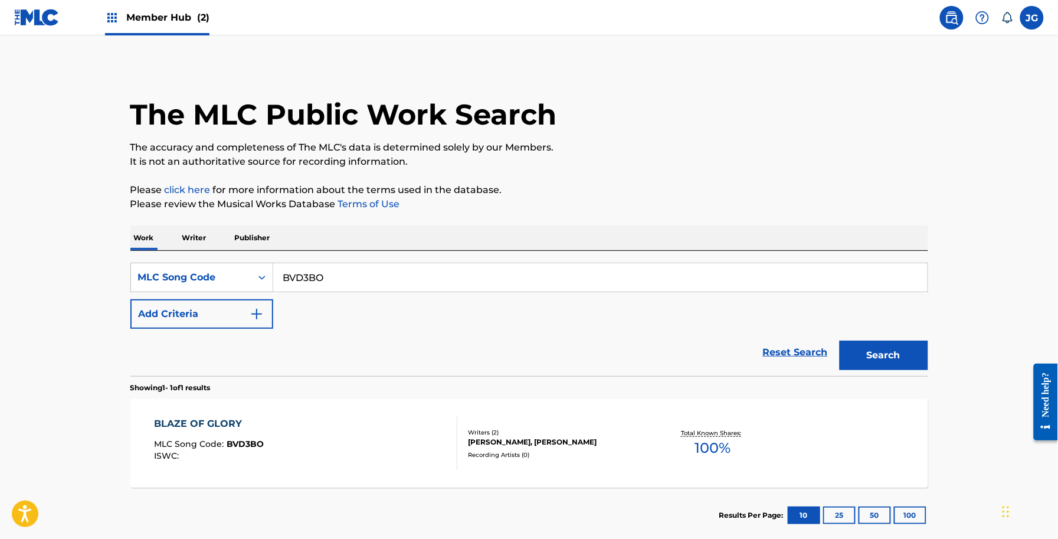
click at [497, 405] on div "BLAZE OF GLORY MLC Song Code : BVD3BO ISWC : Writers ( 2 ) MARTY FUNDERBURK, MI…" at bounding box center [529, 443] width 798 height 89
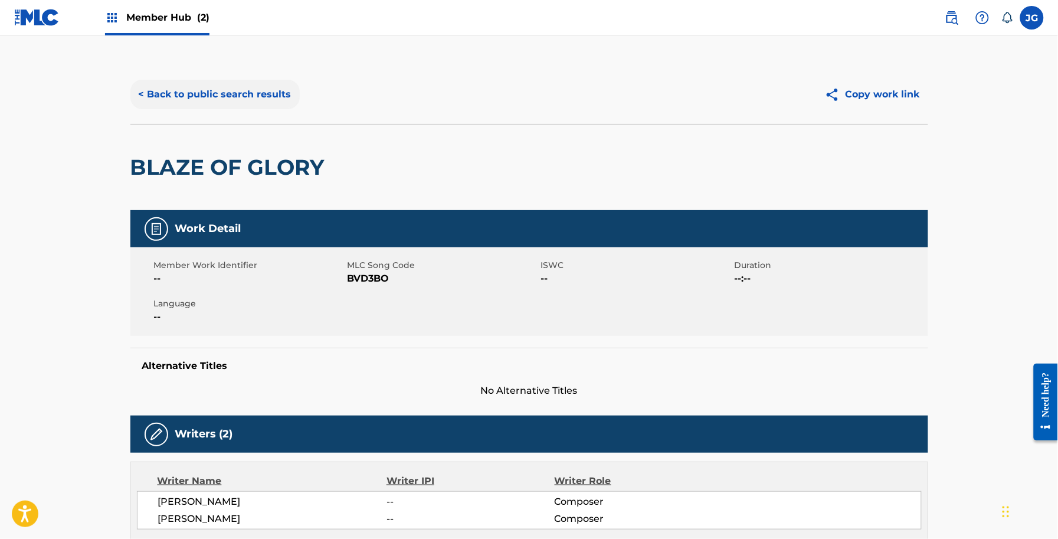
click at [243, 83] on button "< Back to public search results" at bounding box center [214, 95] width 169 height 30
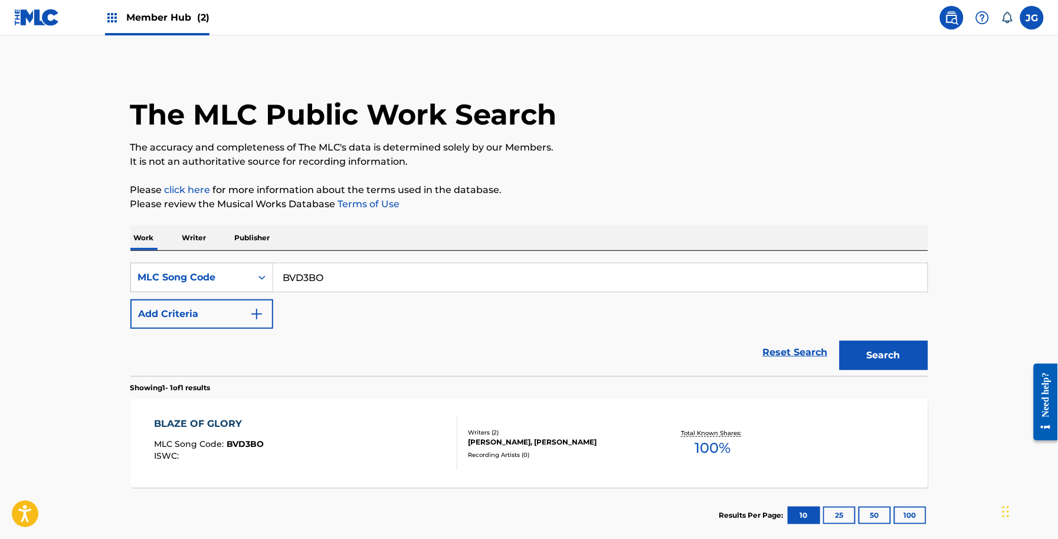
click at [19, 22] on img at bounding box center [36, 17] width 45 height 17
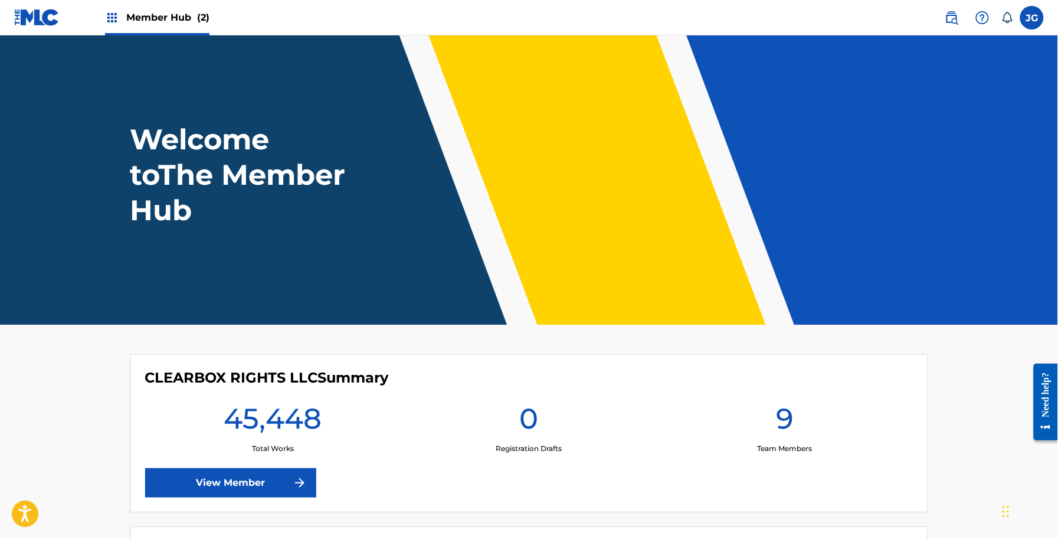
click at [273, 505] on div "CLEARBOX RIGHTS LLC Summary 45,448 Total Works 0 Registration Drafts 9 Team Mem…" at bounding box center [529, 433] width 798 height 158
click at [298, 482] on img at bounding box center [300, 483] width 14 height 14
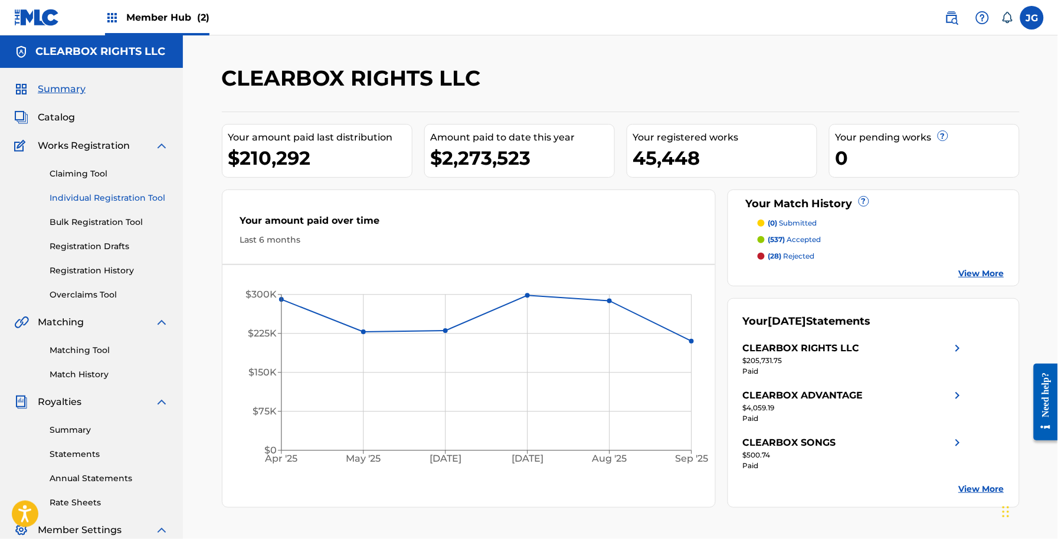
click at [125, 201] on link "Individual Registration Tool" at bounding box center [109, 198] width 119 height 12
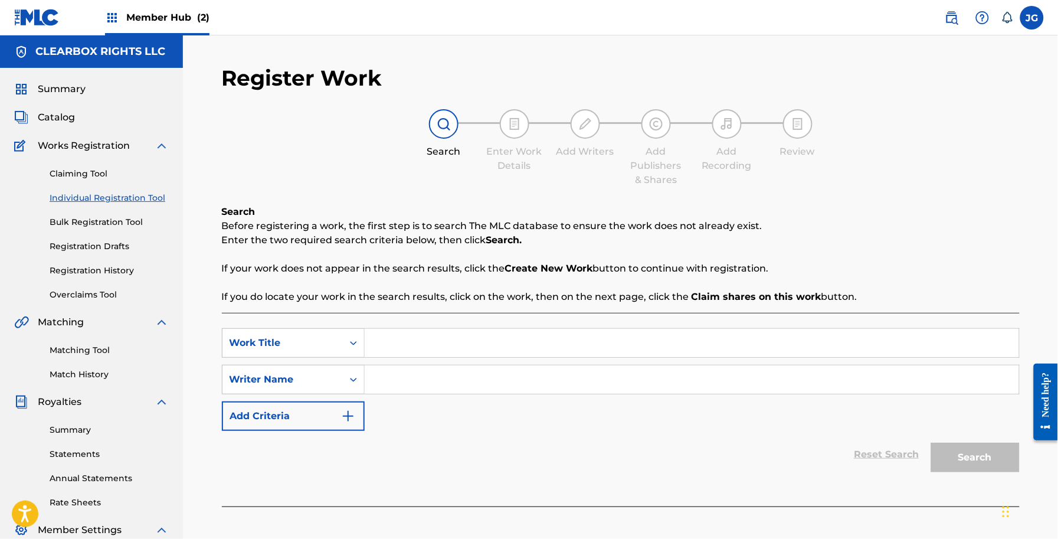
click at [397, 349] on input "Search Form" at bounding box center [692, 343] width 655 height 28
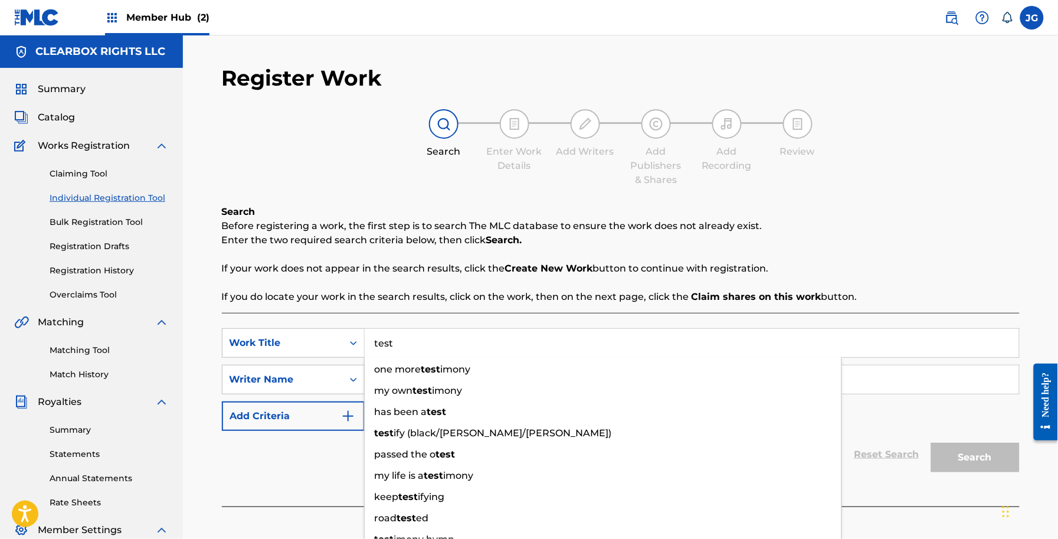
type input "test"
click at [571, 301] on p "If you do locate your work in the search results, click on the work, then on th…" at bounding box center [621, 297] width 798 height 14
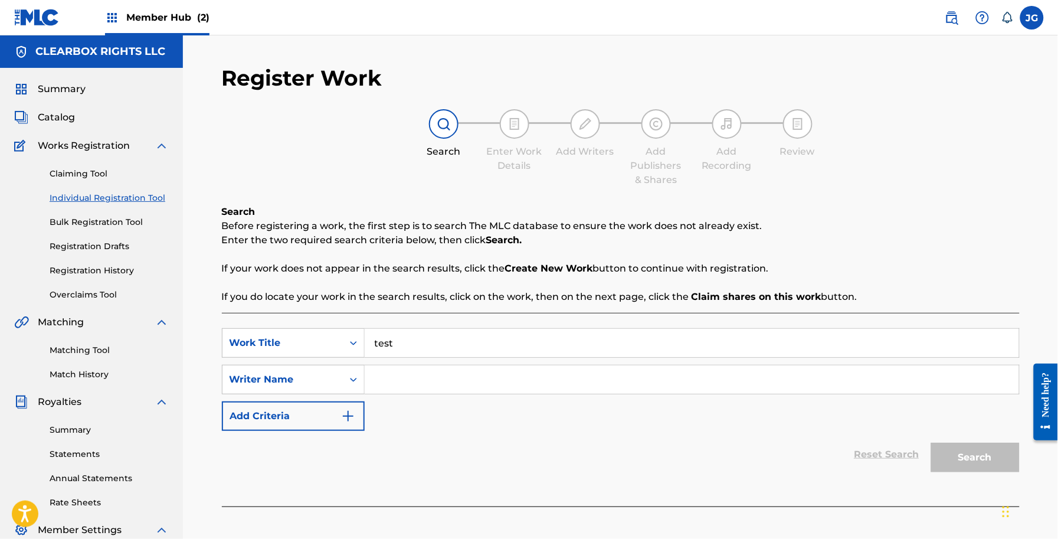
click at [496, 367] on input "Search Form" at bounding box center [692, 379] width 655 height 28
type input "test"
click at [980, 457] on button "Search" at bounding box center [975, 458] width 89 height 30
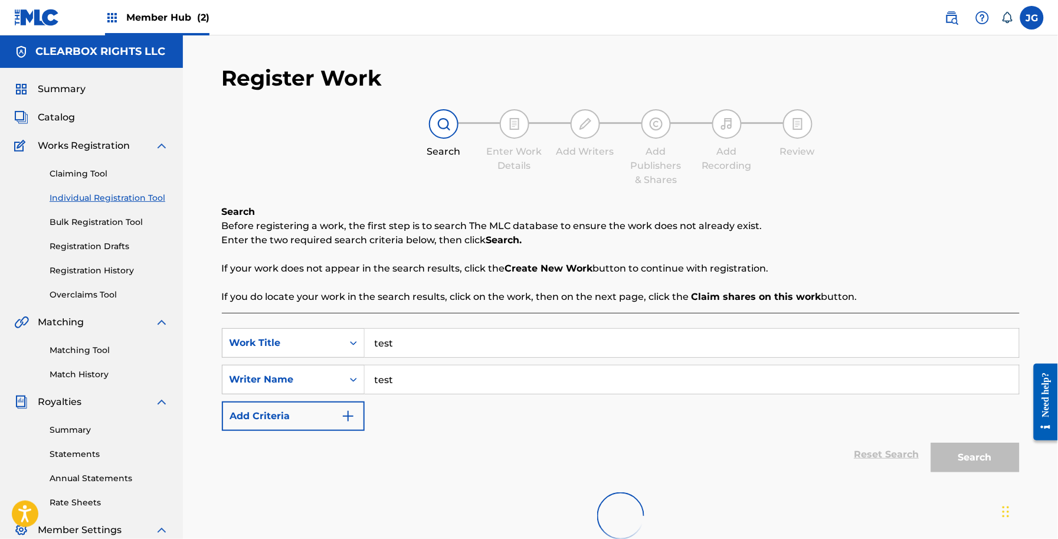
scroll to position [669, 0]
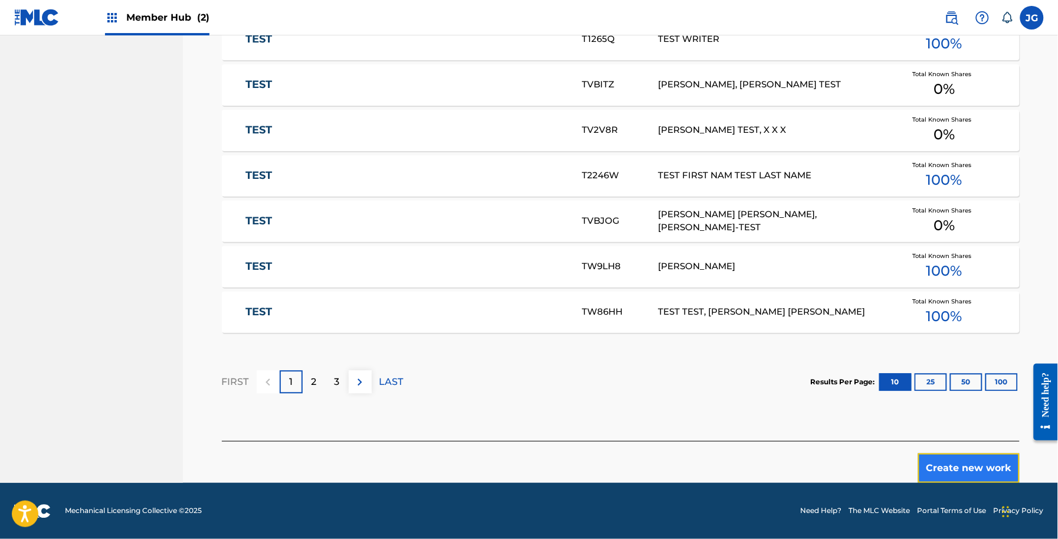
click at [965, 473] on button "Create new work" at bounding box center [969, 468] width 102 height 30
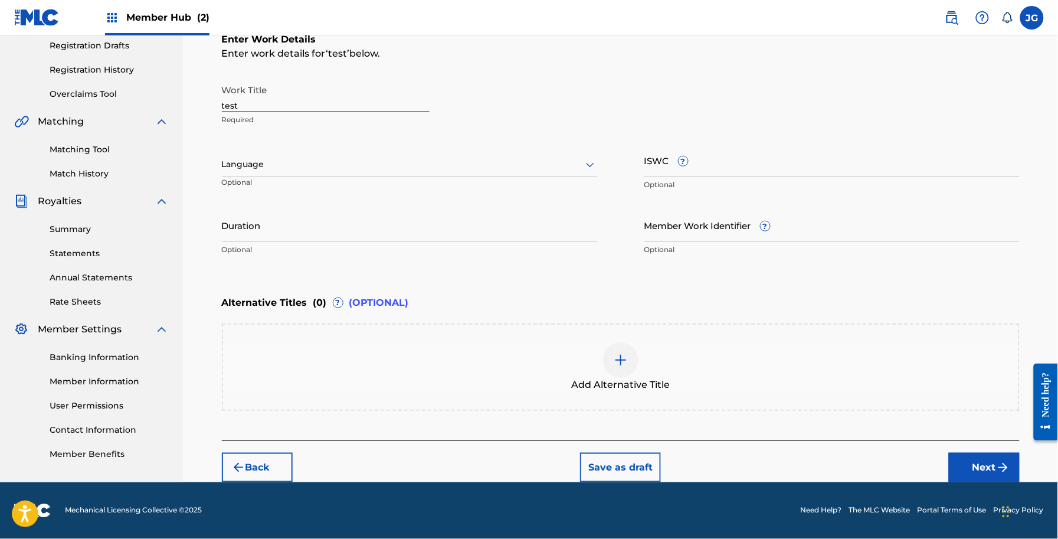
scroll to position [199, 0]
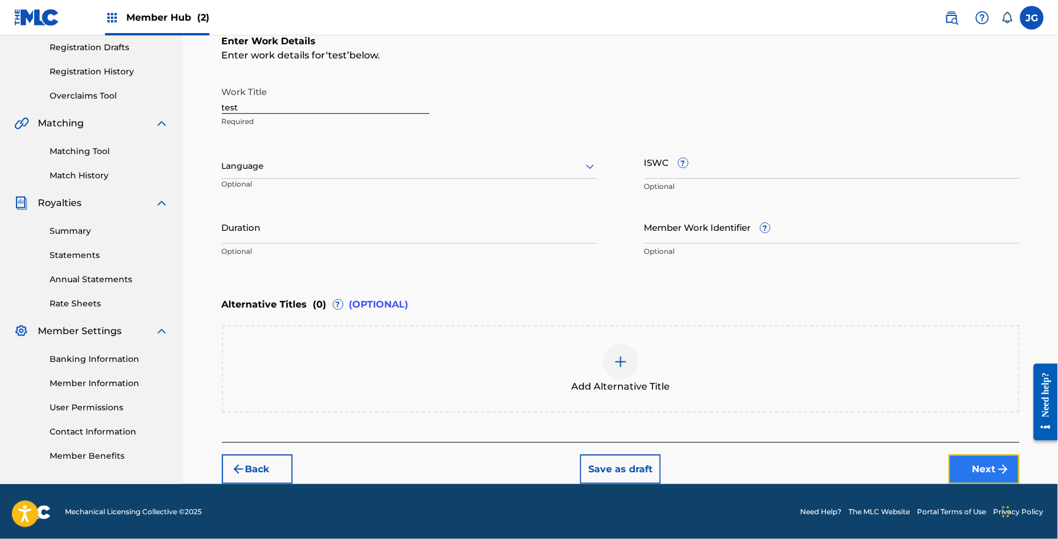
click at [992, 464] on button "Next" at bounding box center [984, 469] width 71 height 30
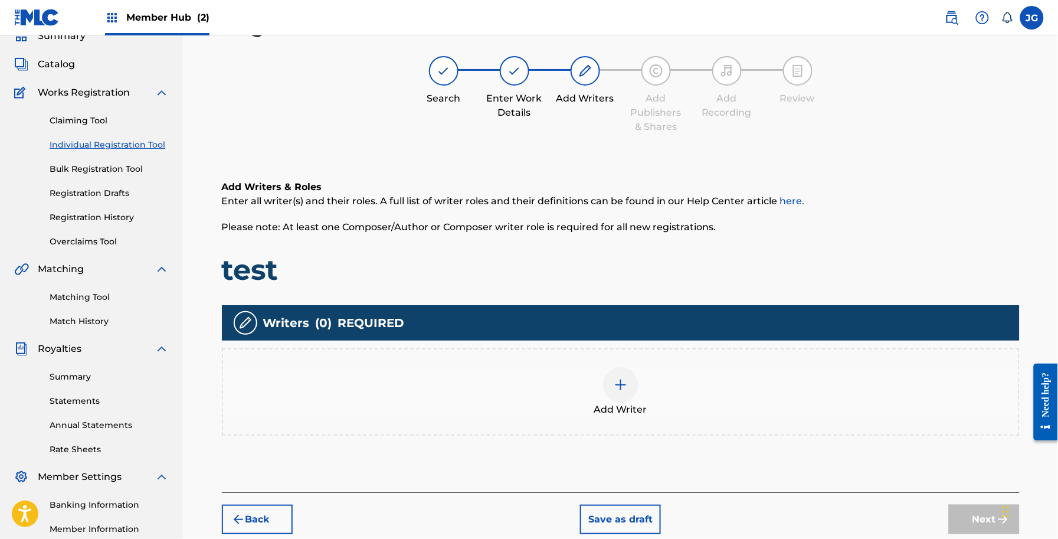
click at [488, 341] on div "Writers ( 0 ) REQUIRED Add Writer" at bounding box center [621, 370] width 798 height 130
click at [492, 361] on div "Add Writer" at bounding box center [621, 391] width 798 height 87
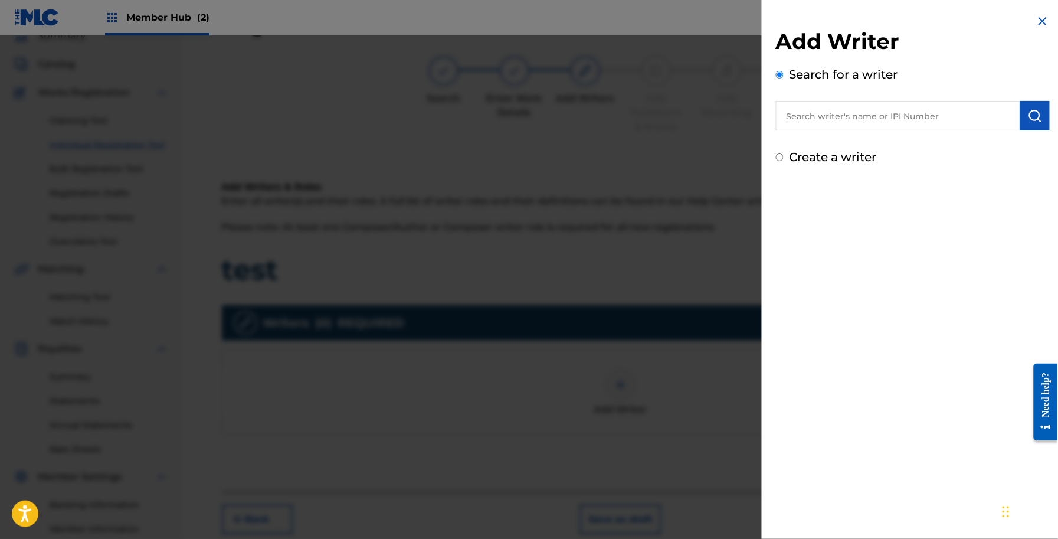
click at [840, 107] on input "text" at bounding box center [898, 116] width 244 height 30
type input "test"
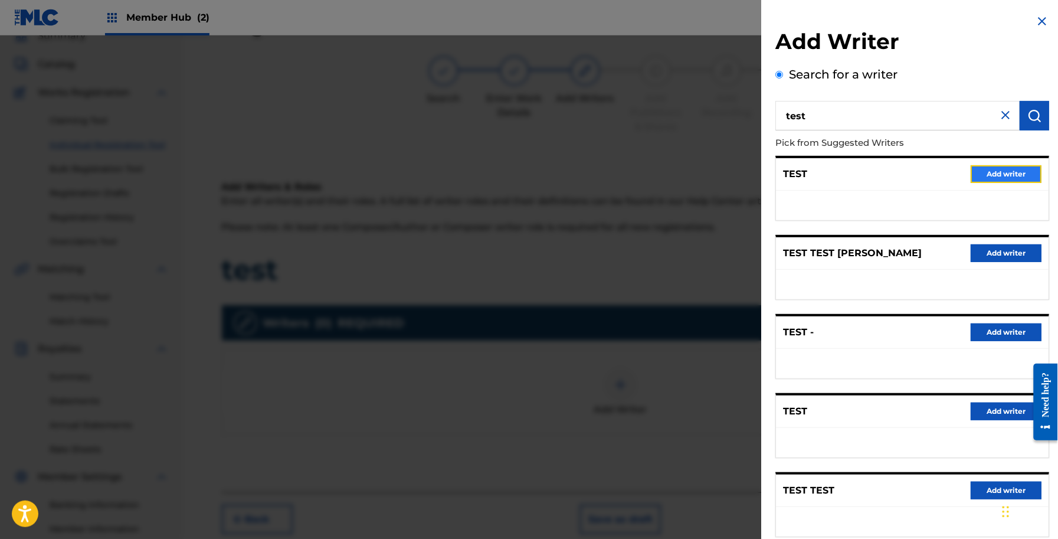
click at [996, 181] on button "Add writer" at bounding box center [1006, 174] width 71 height 18
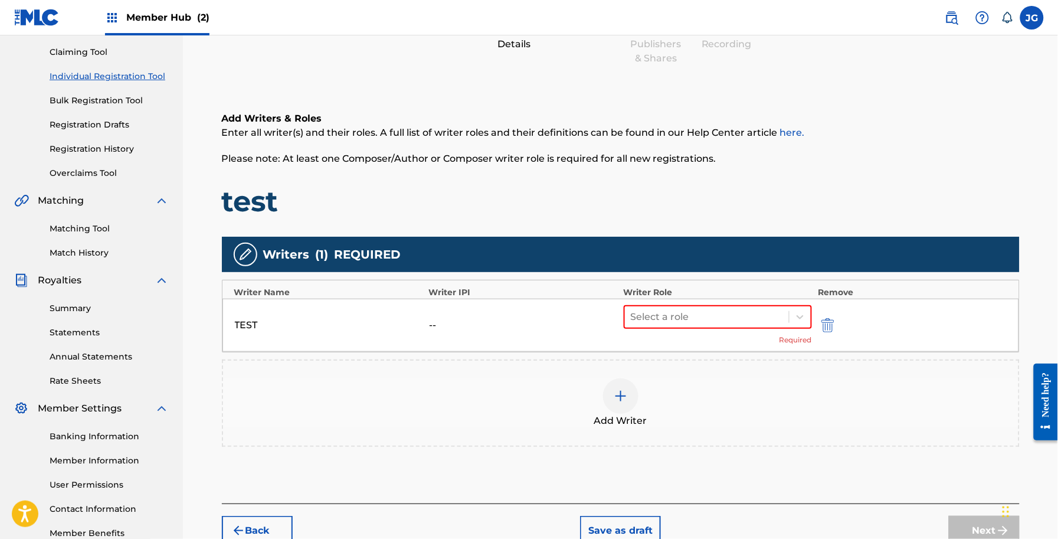
scroll to position [192, 0]
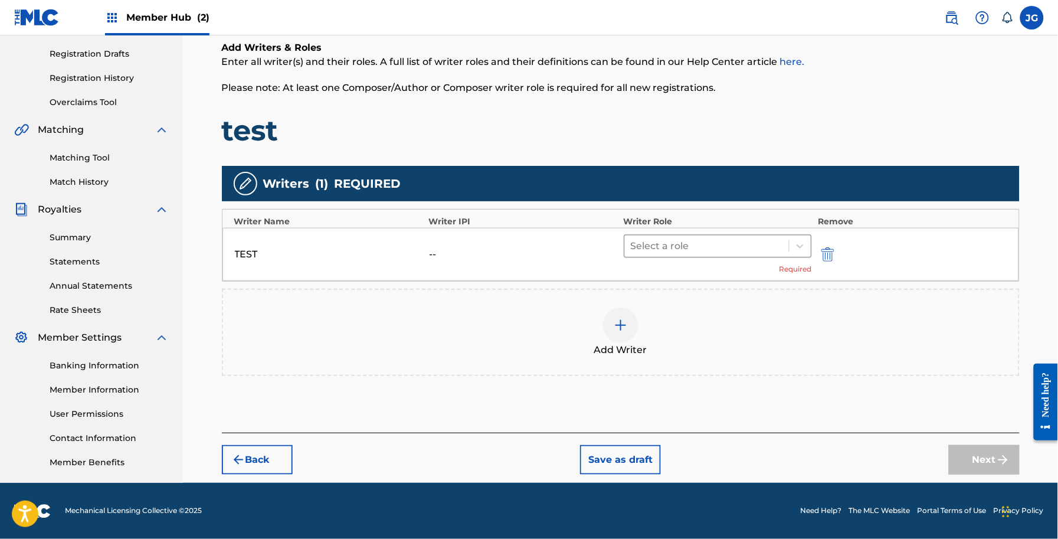
click at [713, 240] on div at bounding box center [707, 246] width 153 height 17
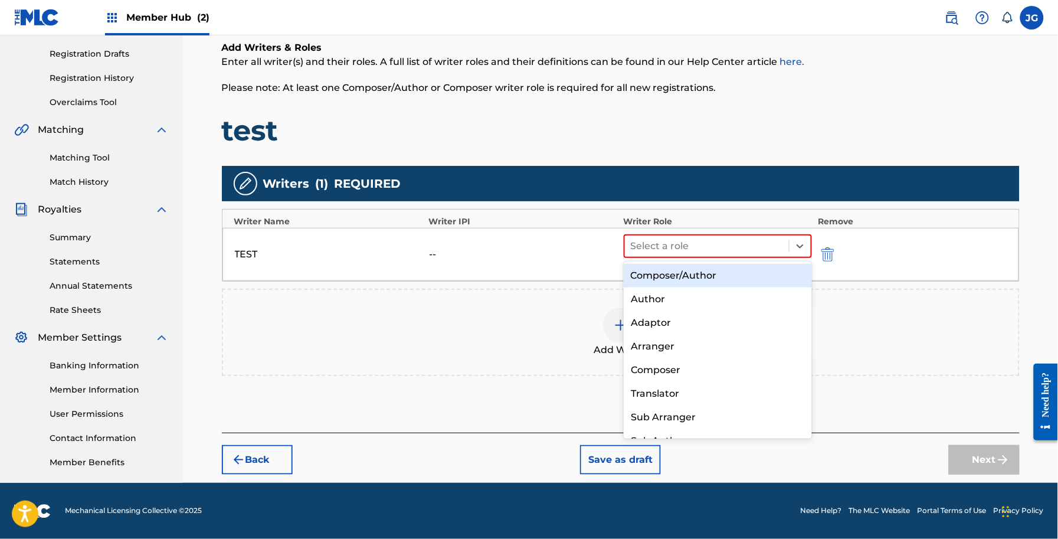
click at [753, 279] on div "Composer/Author" at bounding box center [718, 276] width 188 height 24
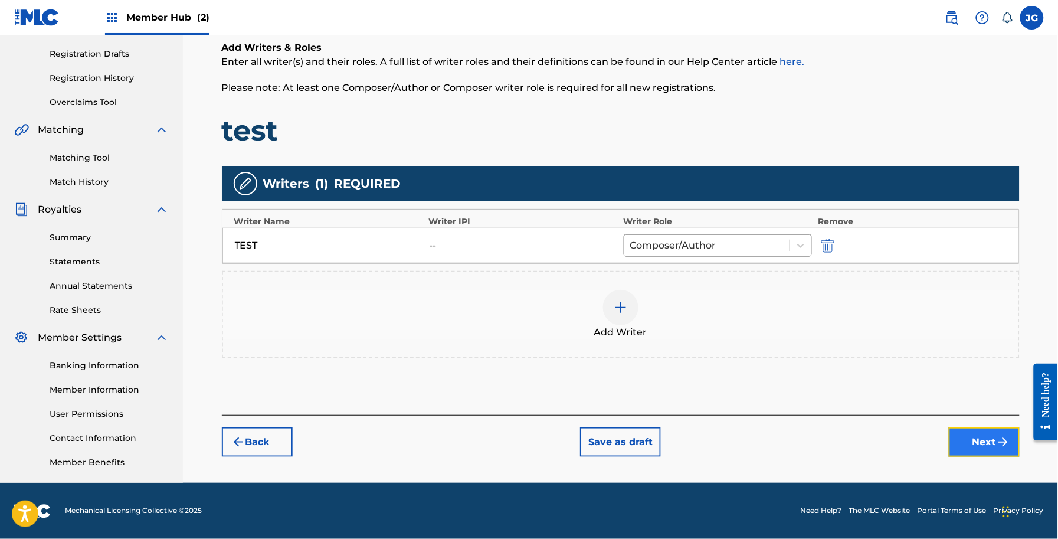
click at [983, 453] on button "Next" at bounding box center [984, 442] width 71 height 30
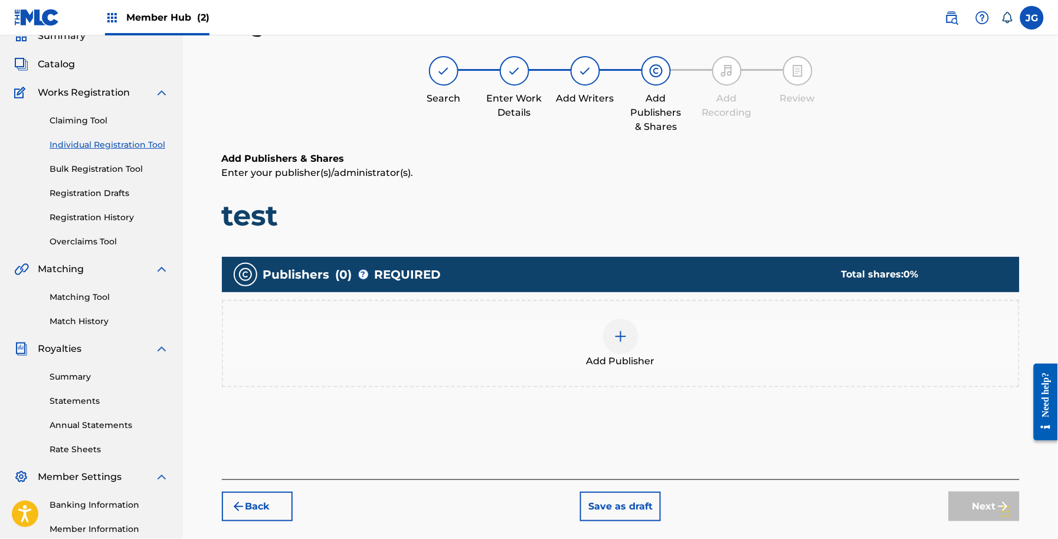
click at [470, 343] on div "Add Publisher" at bounding box center [621, 344] width 796 height 50
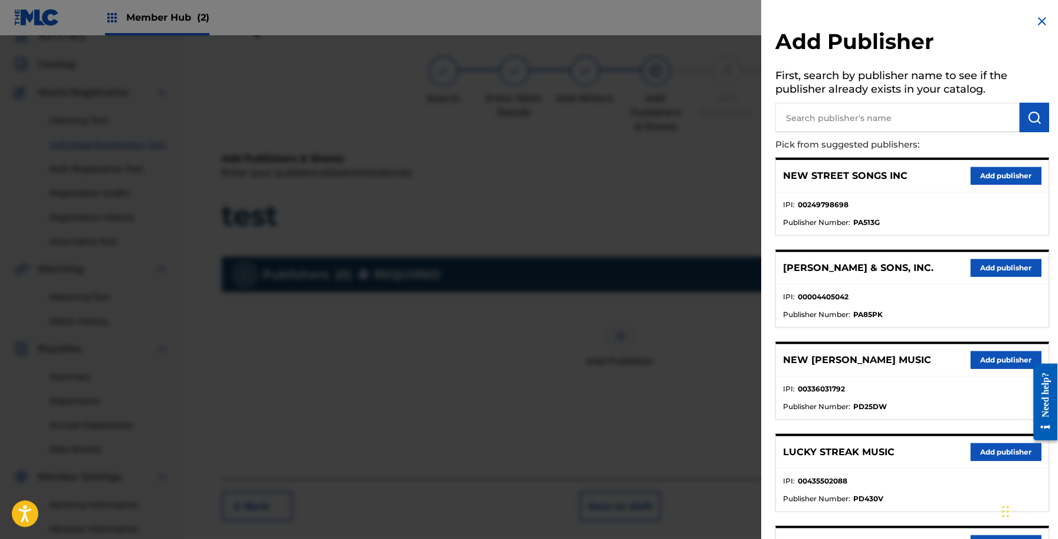
click at [801, 99] on h5 "First, search by publisher name to see if the publisher already exists in your …" at bounding box center [913, 84] width 274 height 37
click at [809, 115] on input "text" at bounding box center [898, 118] width 244 height 30
type input "[PERSON_NAME]"
